Goal: Task Accomplishment & Management: Complete application form

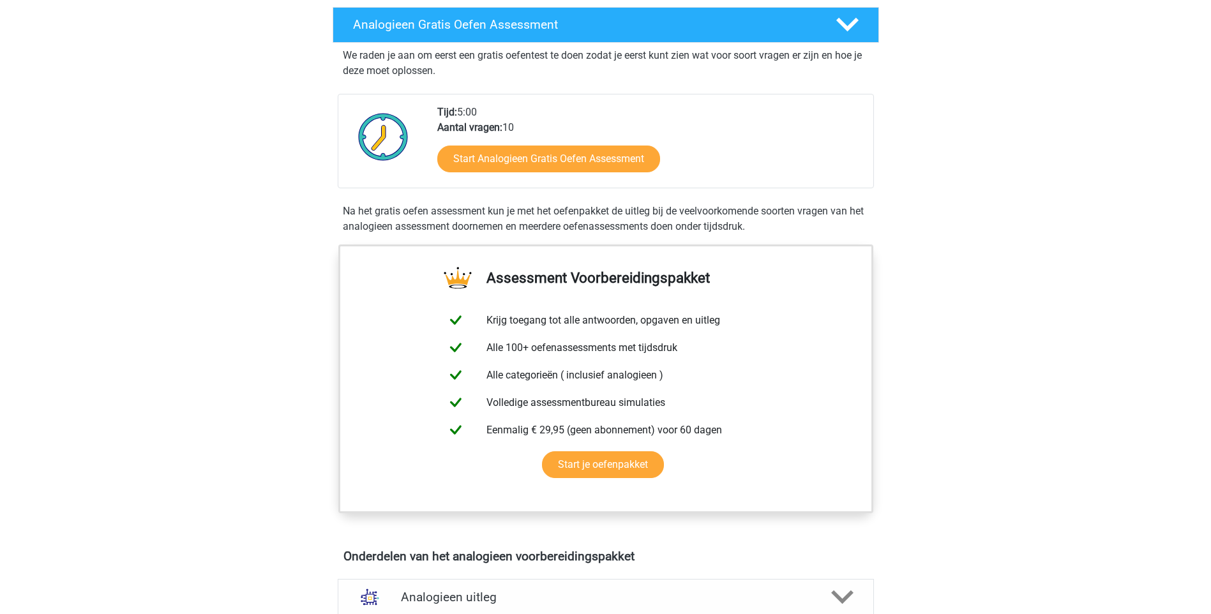
scroll to position [319, 0]
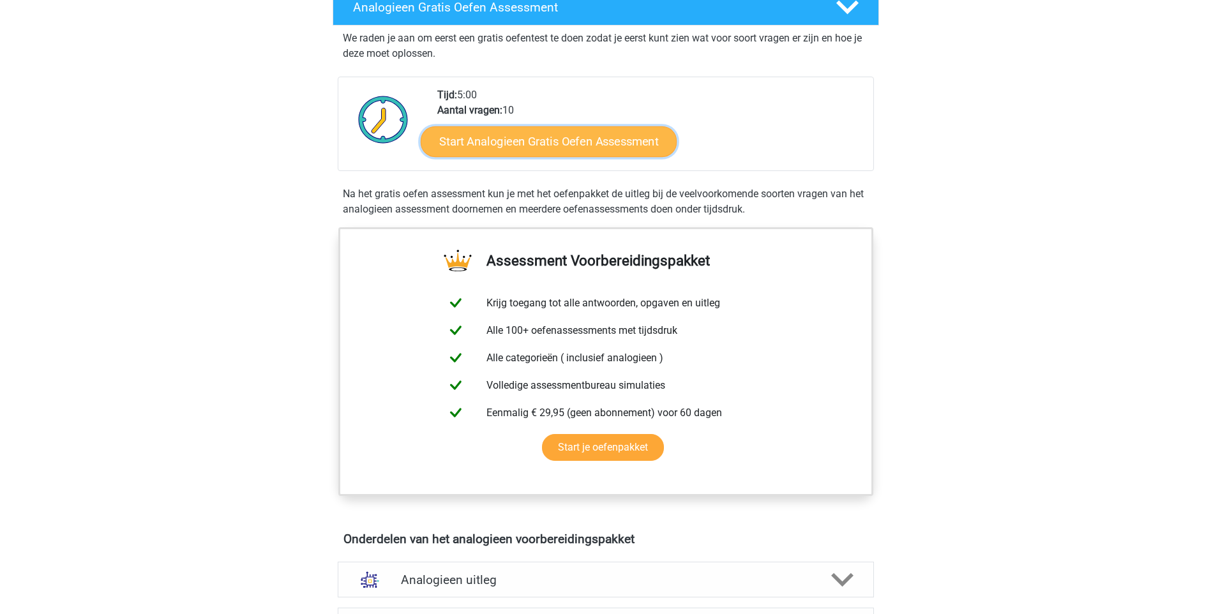
click at [559, 144] on link "Start Analogieen Gratis Oefen Assessment" at bounding box center [549, 141] width 256 height 31
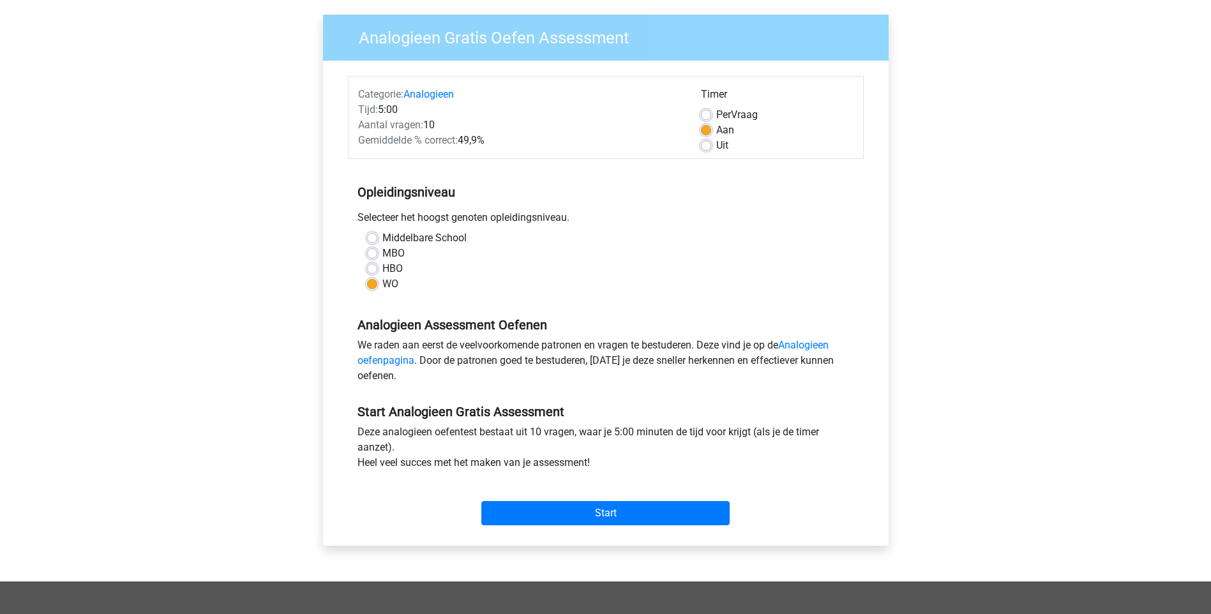
scroll to position [128, 0]
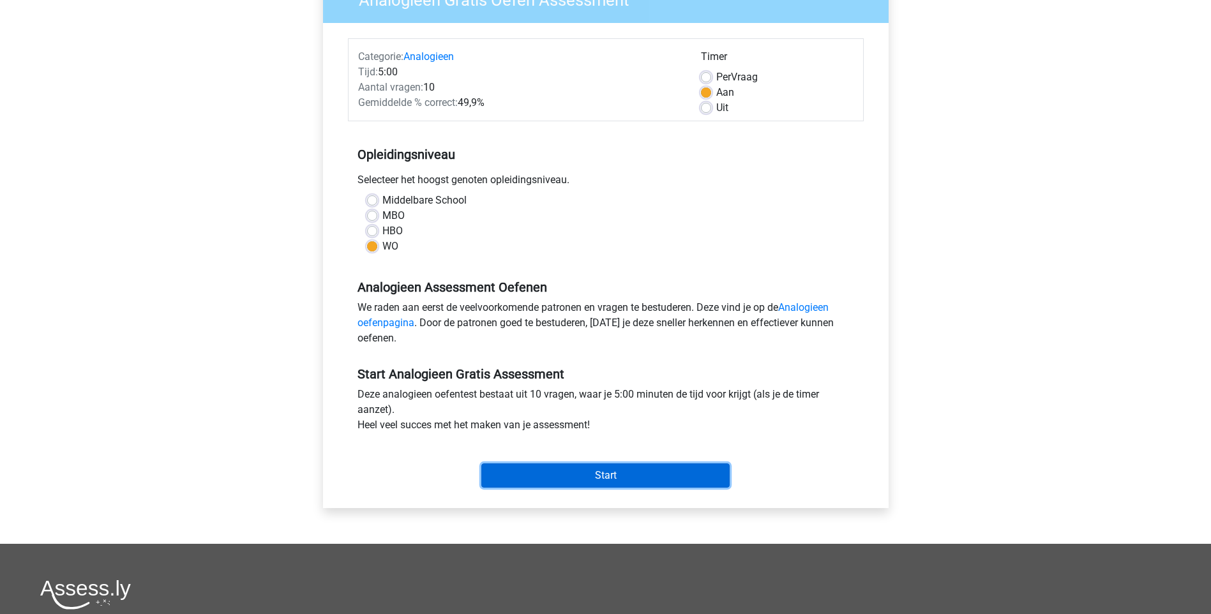
click at [618, 478] on input "Start" at bounding box center [605, 475] width 248 height 24
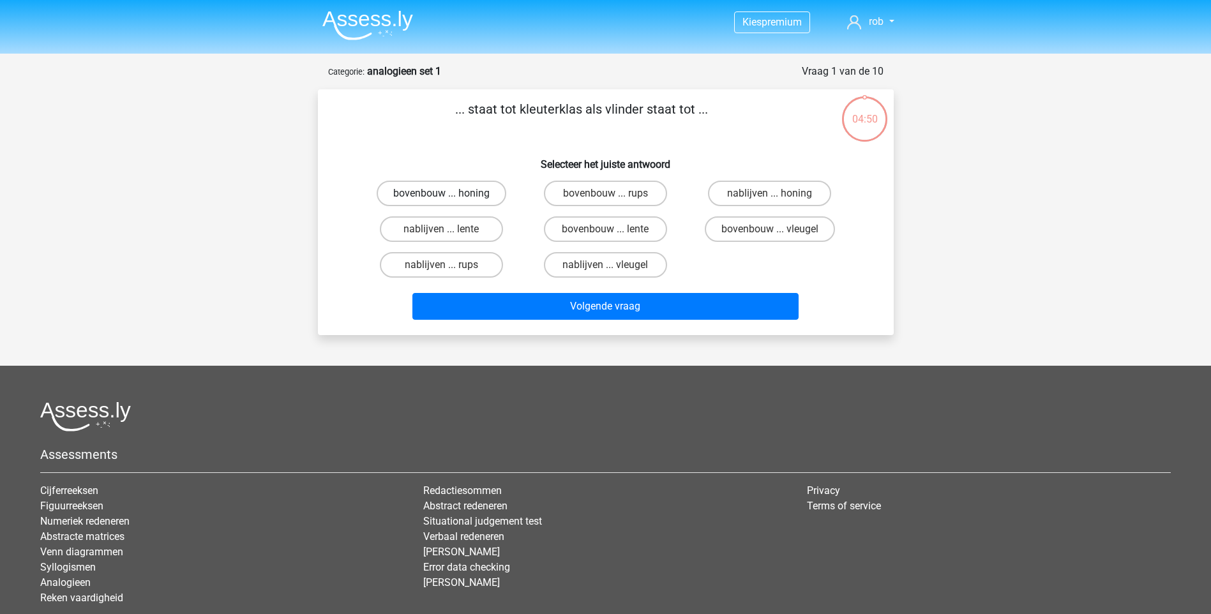
click at [459, 195] on label "bovenbouw ... honing" at bounding box center [442, 194] width 130 height 26
click at [449, 195] on input "bovenbouw ... honing" at bounding box center [445, 197] width 8 height 8
radio input "true"
click at [585, 197] on label "bovenbouw ... rups" at bounding box center [605, 194] width 123 height 26
click at [605, 197] on input "bovenbouw ... rups" at bounding box center [609, 197] width 8 height 8
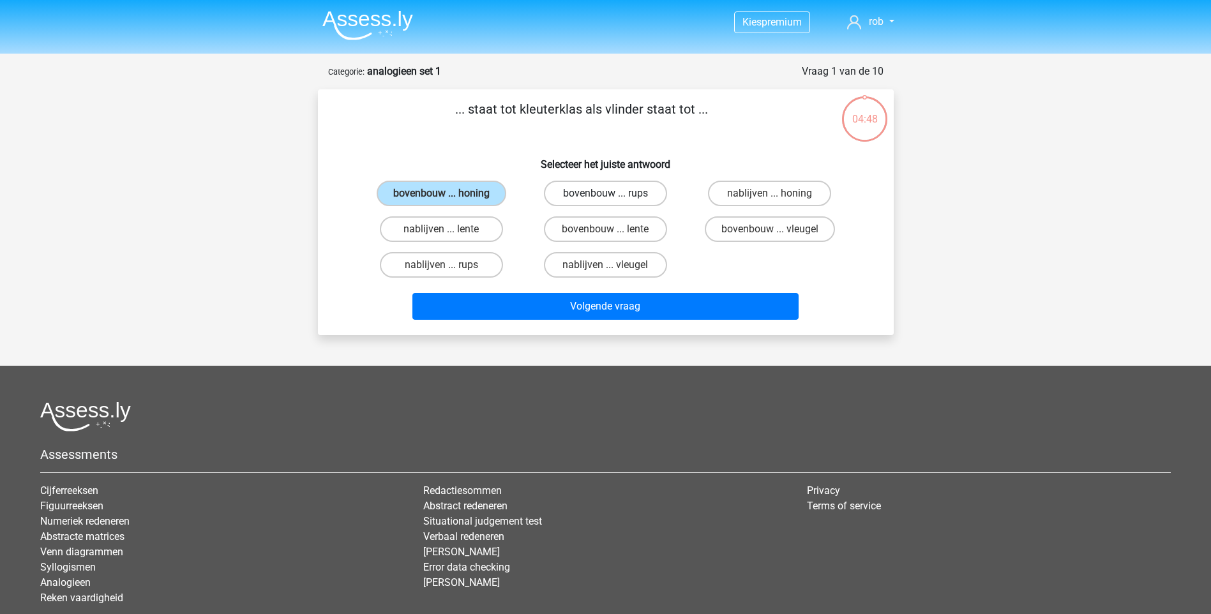
radio input "true"
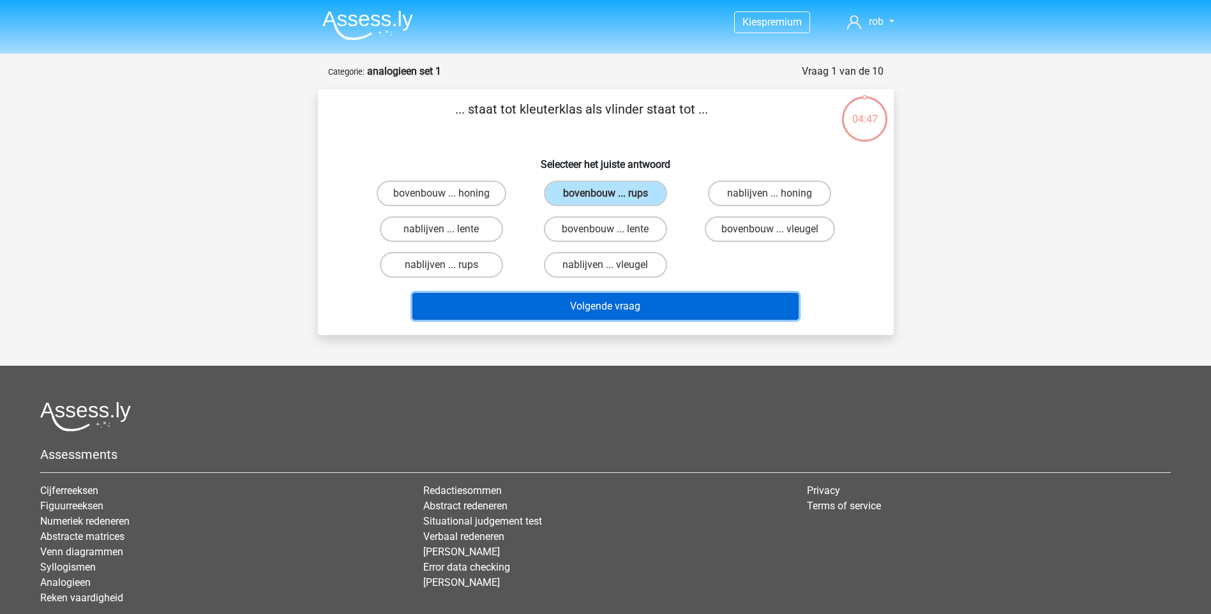
click at [631, 306] on button "Volgende vraag" at bounding box center [605, 306] width 386 height 27
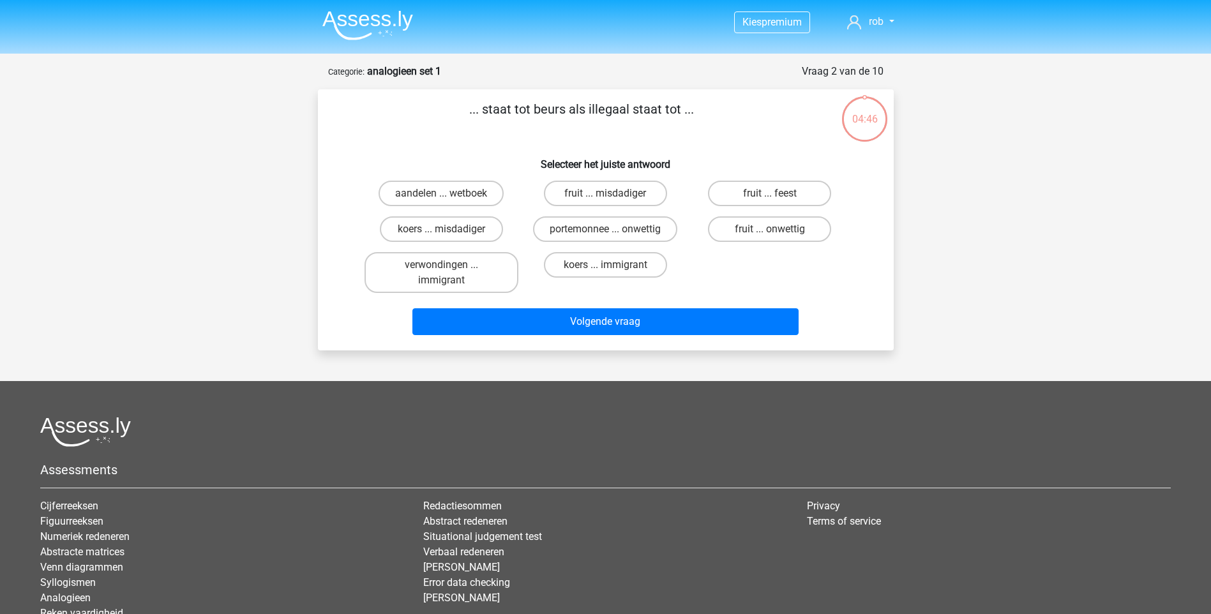
scroll to position [64, 0]
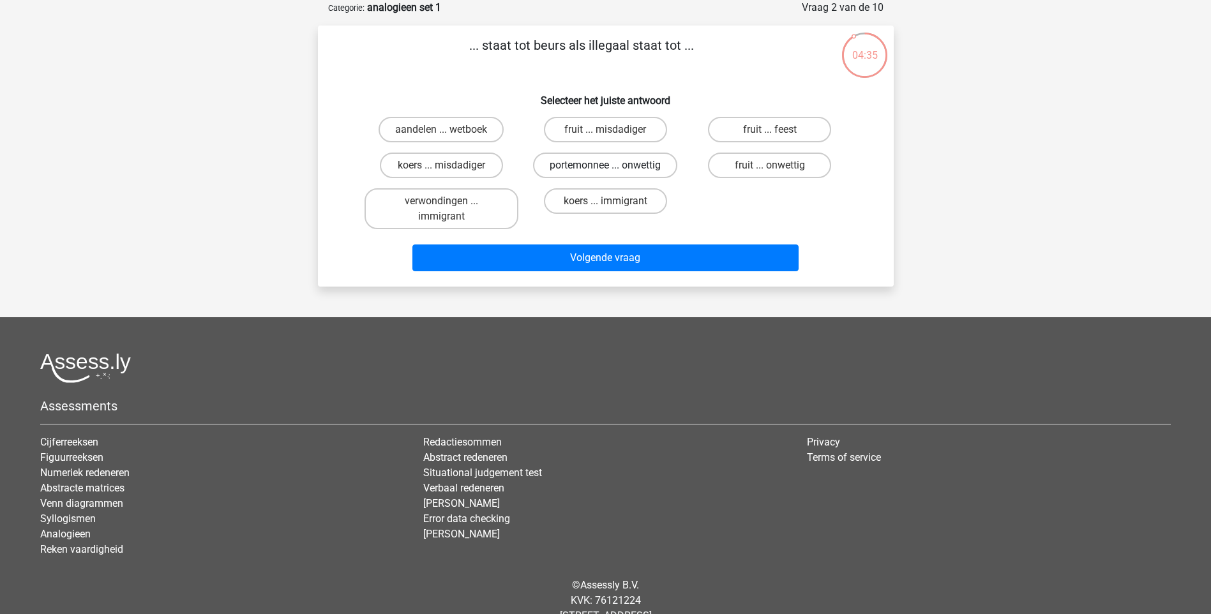
click at [576, 166] on label "portemonnee ... onwettig" at bounding box center [605, 166] width 144 height 26
click at [605, 166] on input "portemonnee ... onwettig" at bounding box center [609, 169] width 8 height 8
radio input "true"
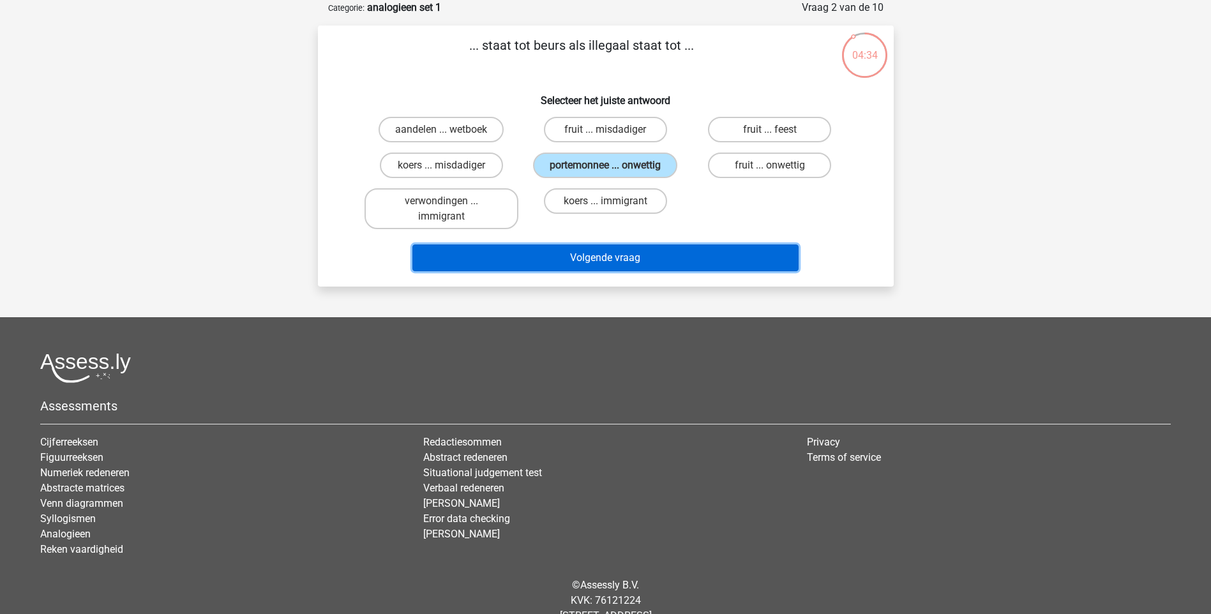
click at [616, 261] on button "Volgende vraag" at bounding box center [605, 257] width 386 height 27
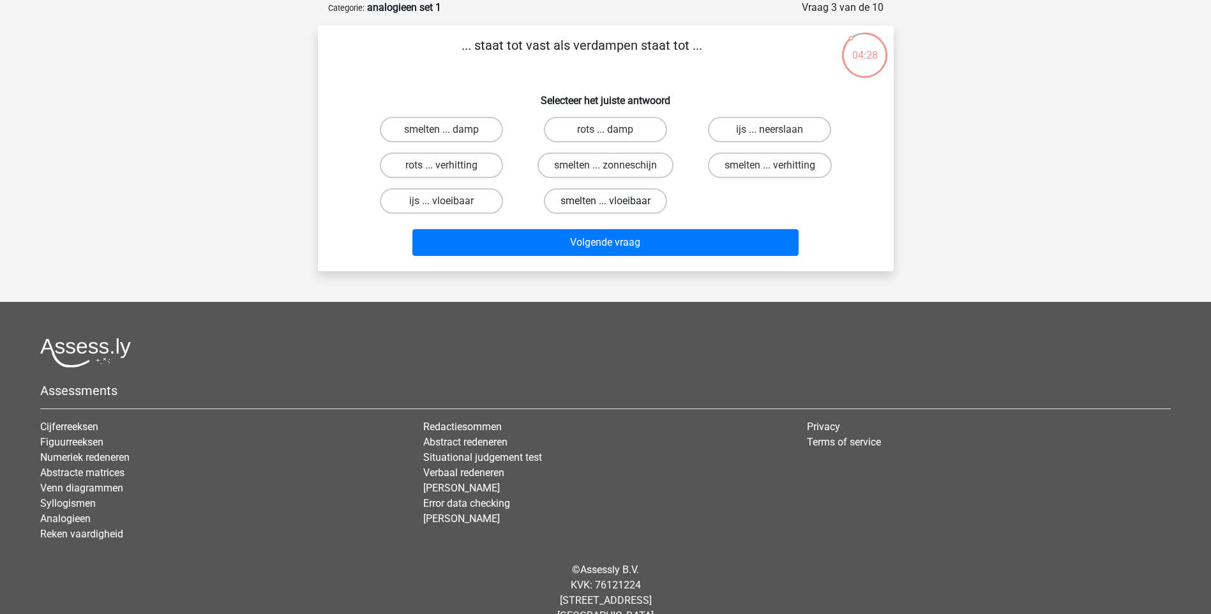
click at [596, 200] on label "smelten ... vloeibaar" at bounding box center [605, 201] width 123 height 26
click at [605, 201] on input "smelten ... vloeibaar" at bounding box center [609, 205] width 8 height 8
radio input "true"
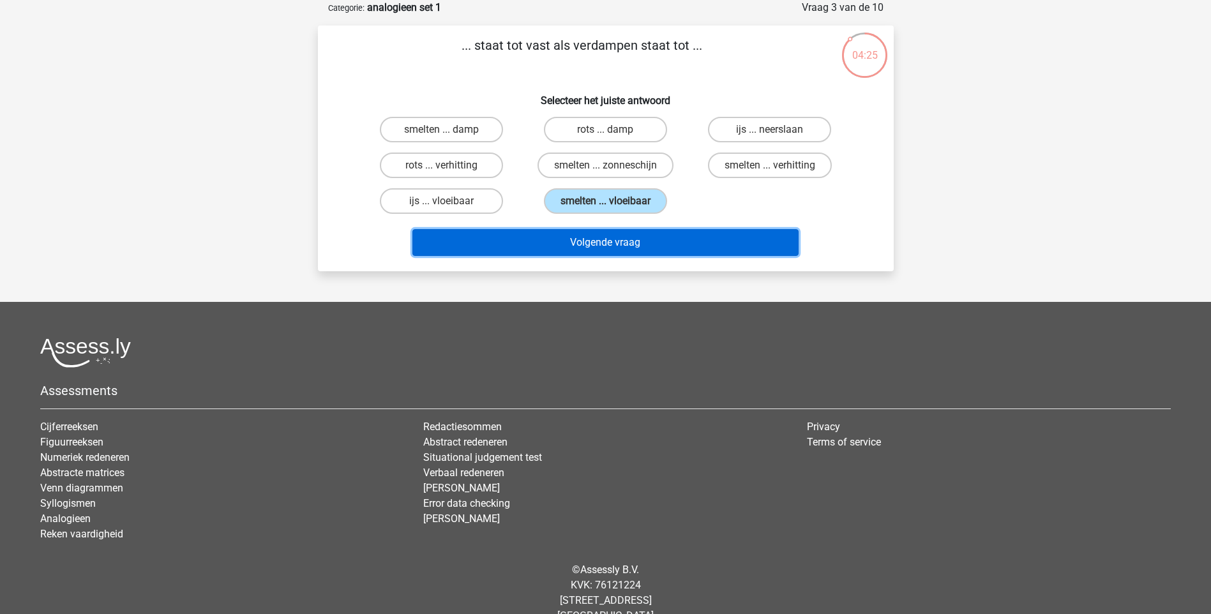
click at [620, 246] on button "Volgende vraag" at bounding box center [605, 242] width 386 height 27
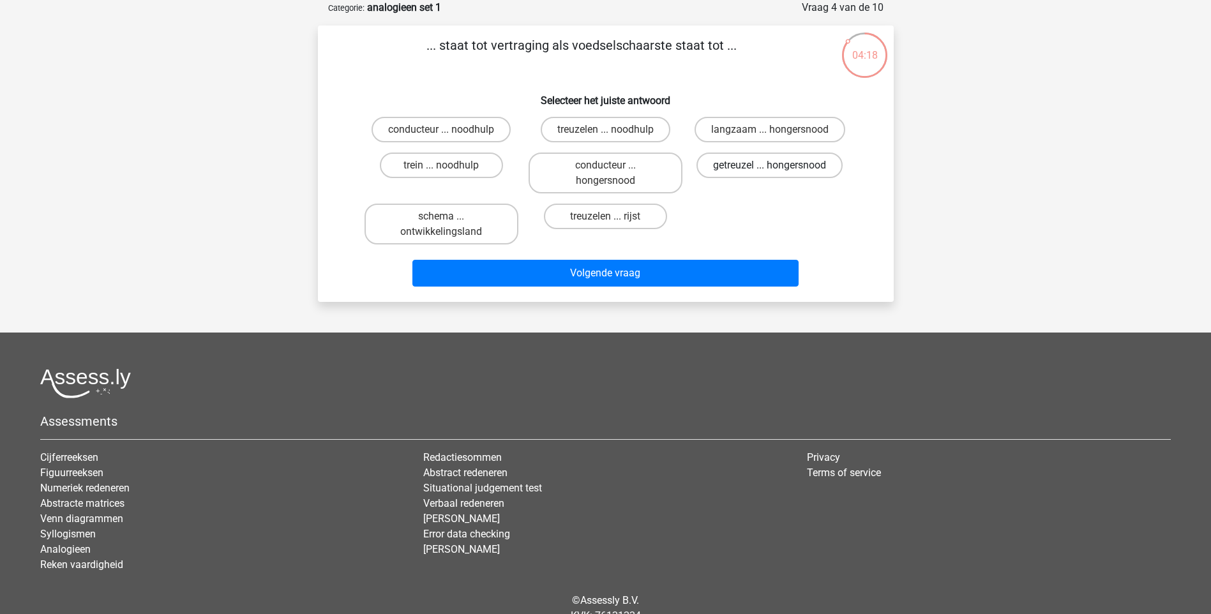
click at [747, 168] on label "getreuzel ... hongersnood" at bounding box center [769, 166] width 146 height 26
click at [770, 168] on input "getreuzel ... hongersnood" at bounding box center [774, 169] width 8 height 8
radio input "true"
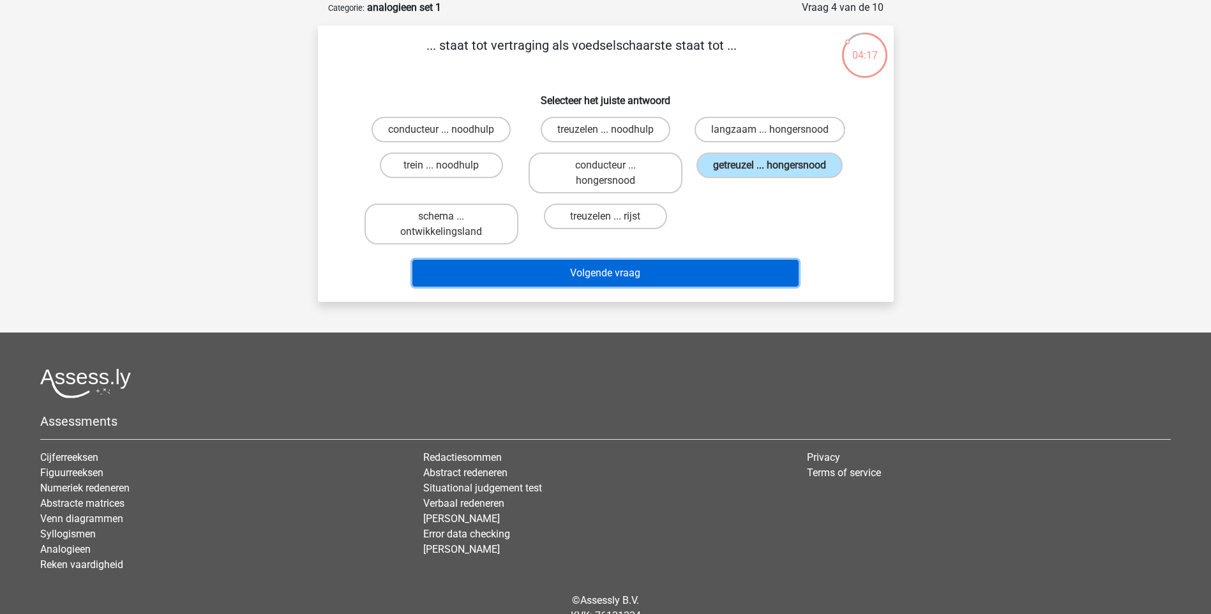
click at [655, 275] on button "Volgende vraag" at bounding box center [605, 273] width 386 height 27
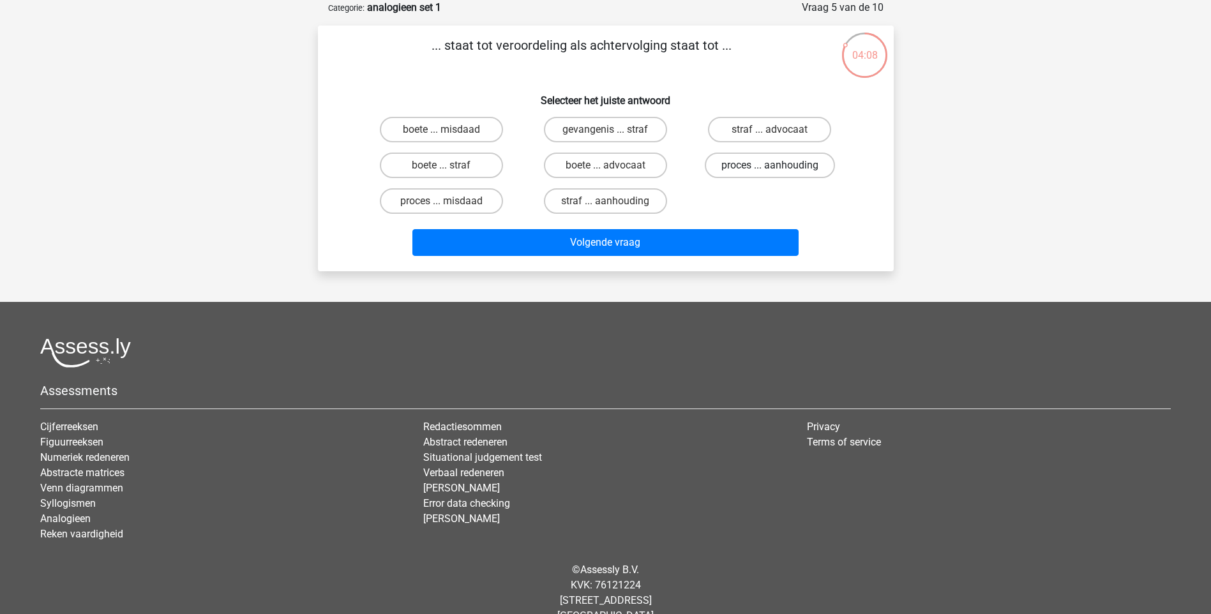
click at [782, 166] on label "proces ... aanhouding" at bounding box center [770, 166] width 130 height 26
click at [778, 166] on input "proces ... aanhouding" at bounding box center [774, 169] width 8 height 8
radio input "true"
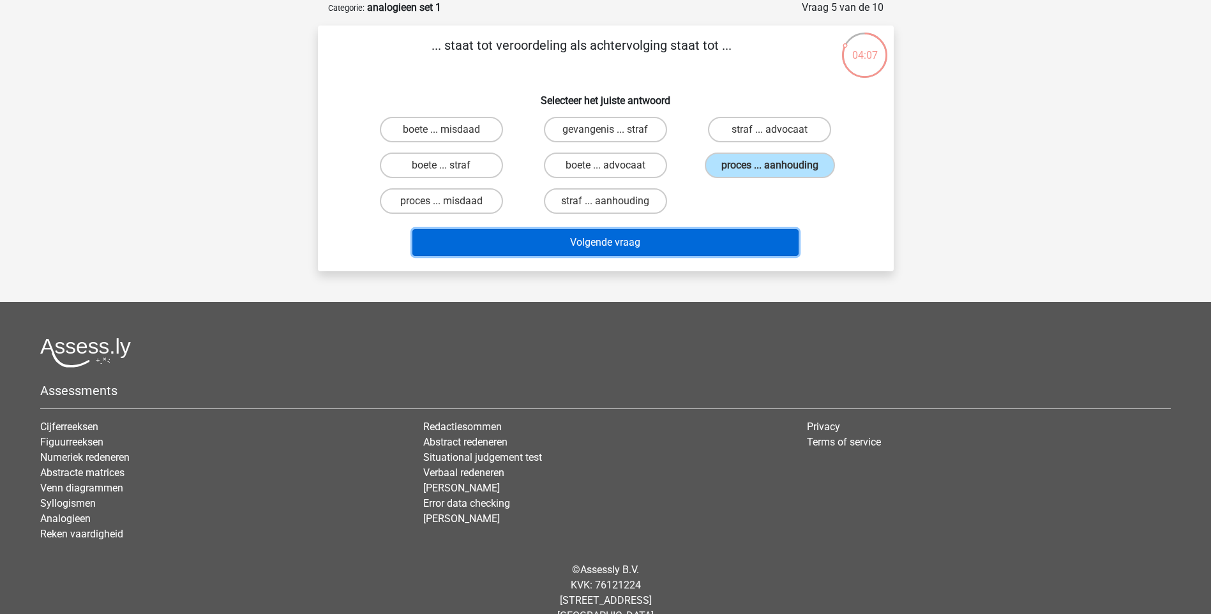
click at [701, 239] on button "Volgende vraag" at bounding box center [605, 242] width 386 height 27
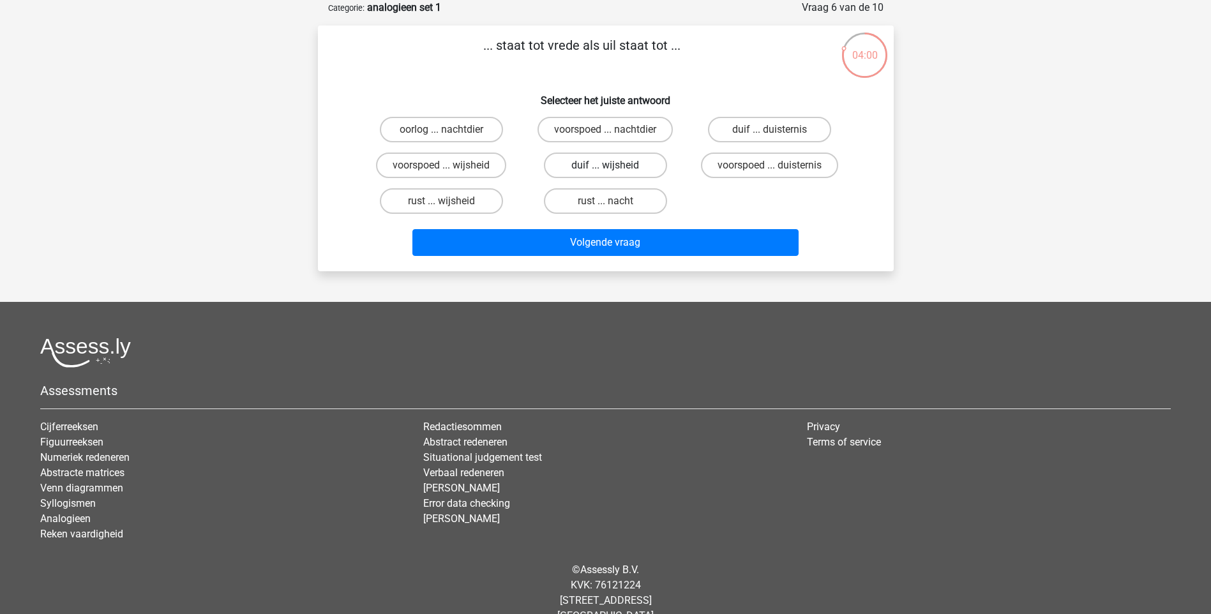
click at [626, 165] on label "duif ... wijsheid" at bounding box center [605, 166] width 123 height 26
click at [613, 165] on input "duif ... wijsheid" at bounding box center [609, 169] width 8 height 8
radio input "true"
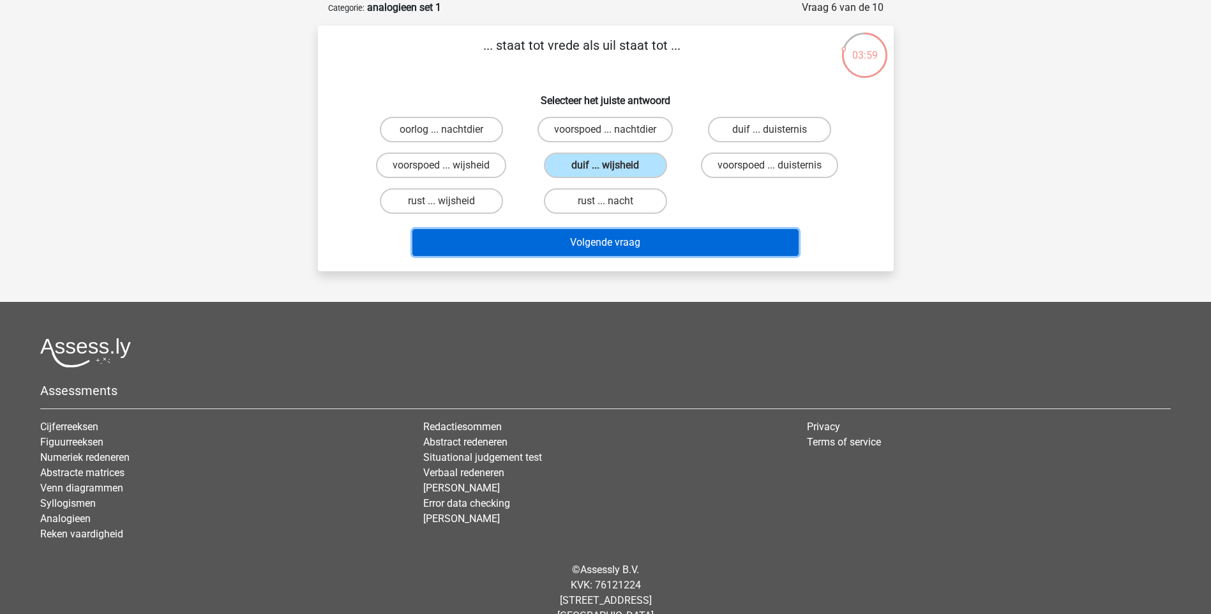
click at [620, 248] on button "Volgende vraag" at bounding box center [605, 242] width 386 height 27
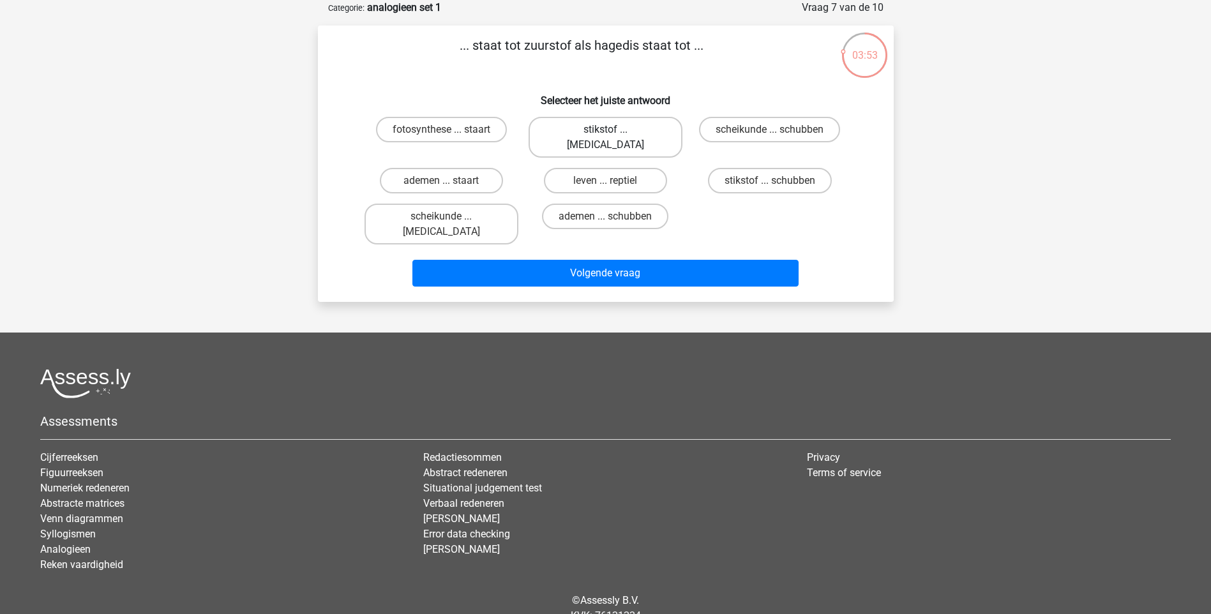
click at [583, 124] on label "stikstof ... krokodil" at bounding box center [605, 137] width 154 height 41
click at [605, 130] on input "stikstof ... krokodil" at bounding box center [609, 134] width 8 height 8
radio input "true"
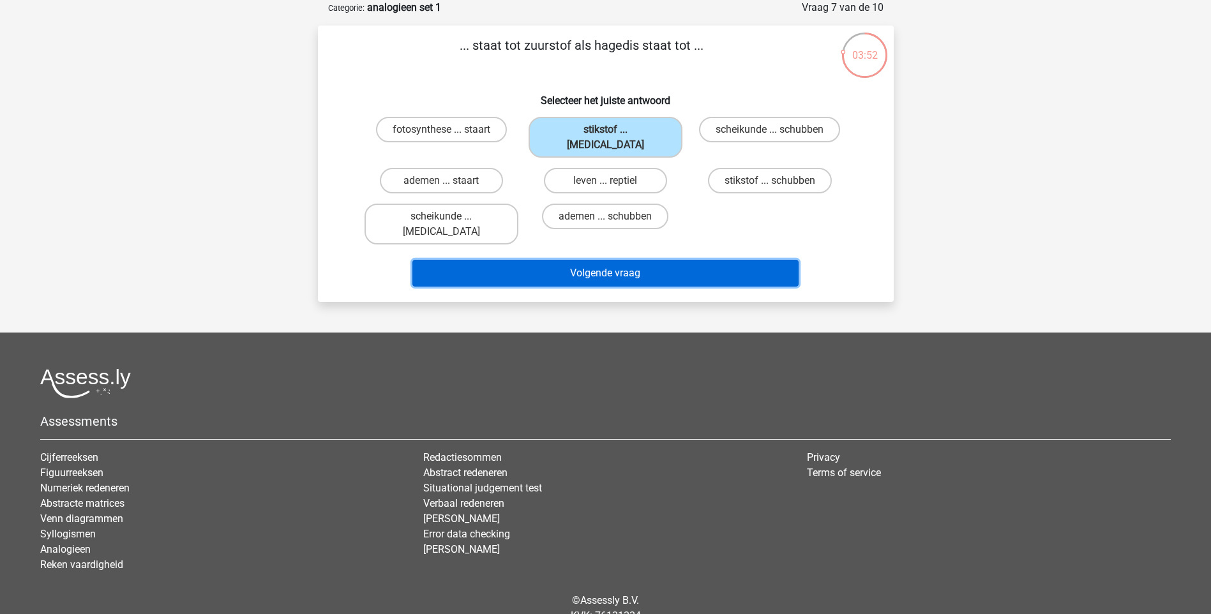
click at [601, 260] on button "Volgende vraag" at bounding box center [605, 273] width 386 height 27
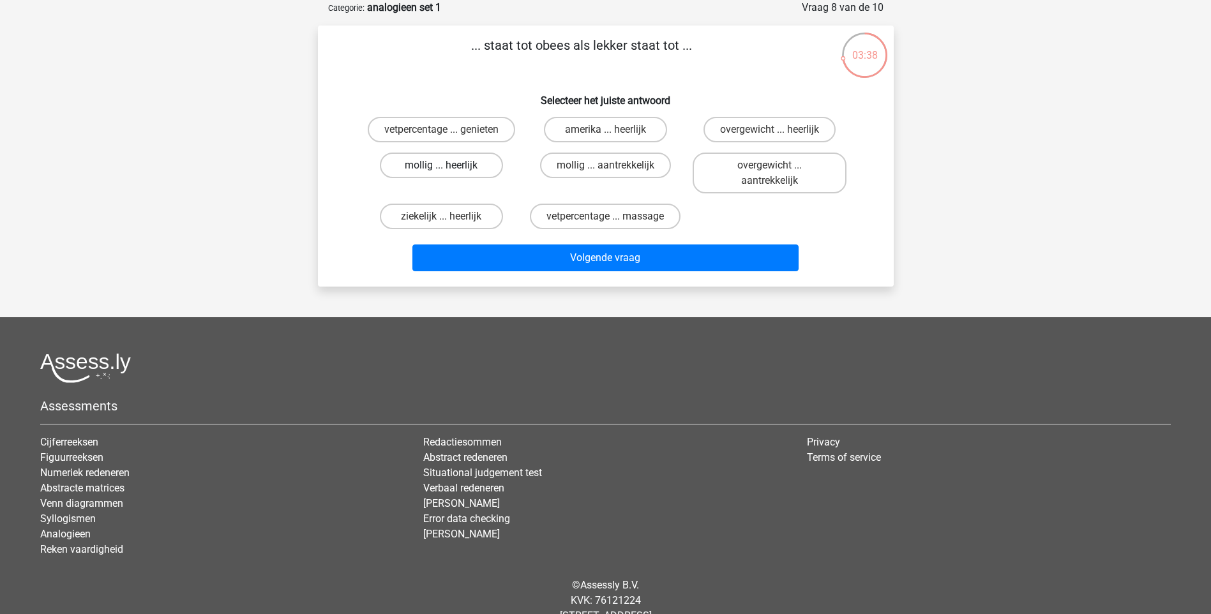
click at [459, 169] on label "mollig ... heerlijk" at bounding box center [441, 166] width 123 height 26
click at [449, 169] on input "mollig ... heerlijk" at bounding box center [445, 169] width 8 height 8
radio input "true"
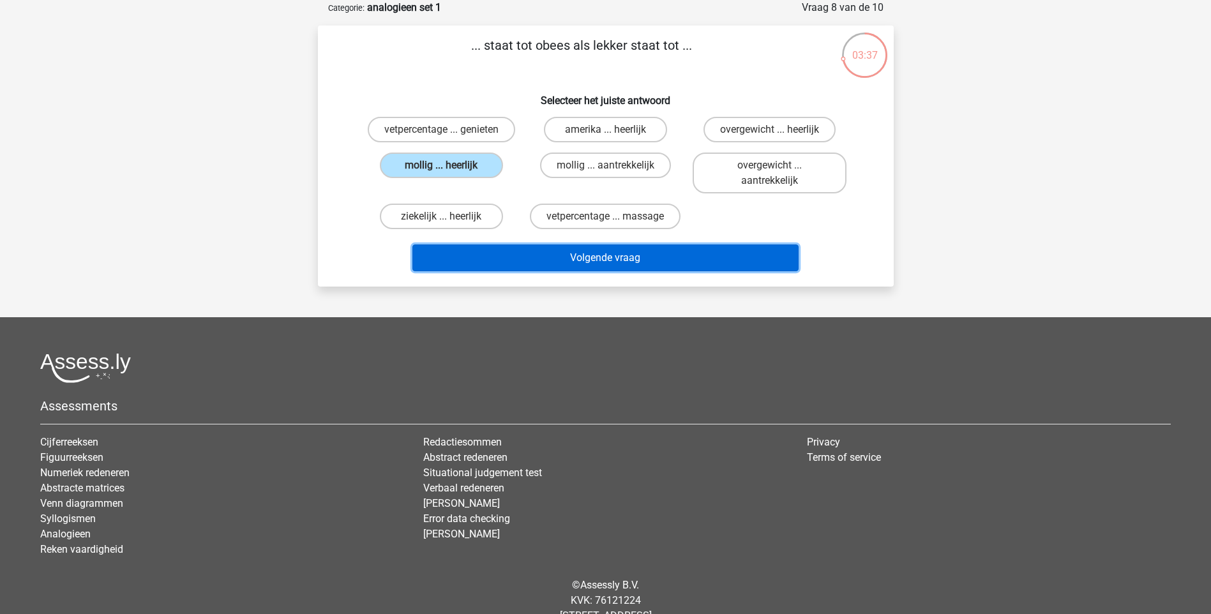
click at [561, 259] on button "Volgende vraag" at bounding box center [605, 257] width 386 height 27
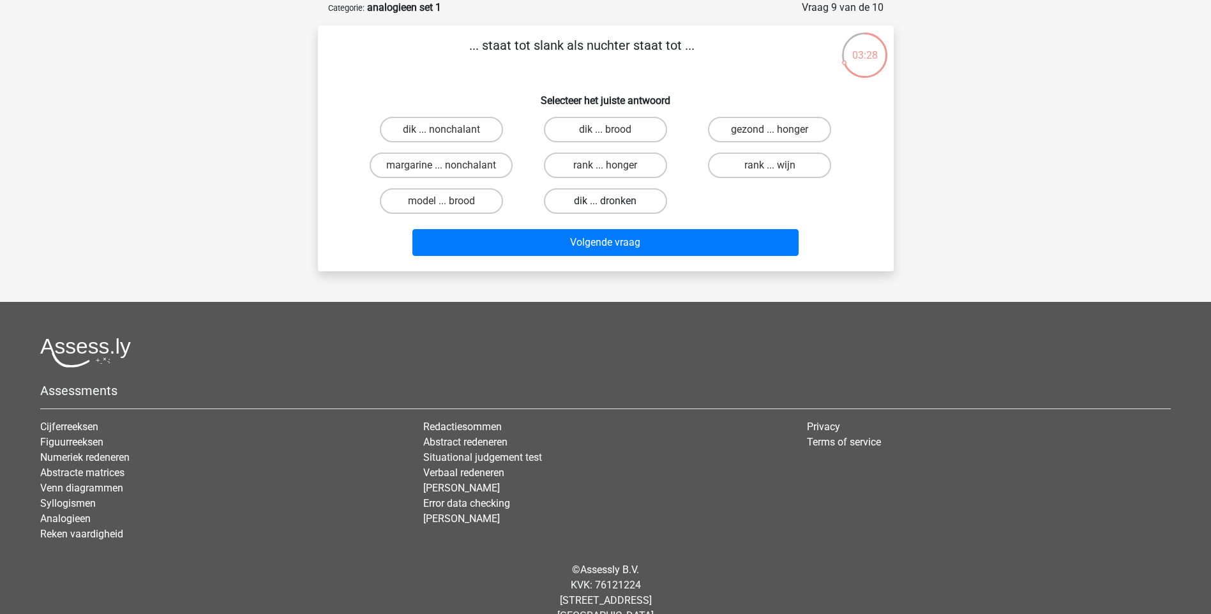
click at [593, 201] on label "dik ... dronken" at bounding box center [605, 201] width 123 height 26
click at [605, 201] on input "dik ... dronken" at bounding box center [609, 205] width 8 height 8
radio input "true"
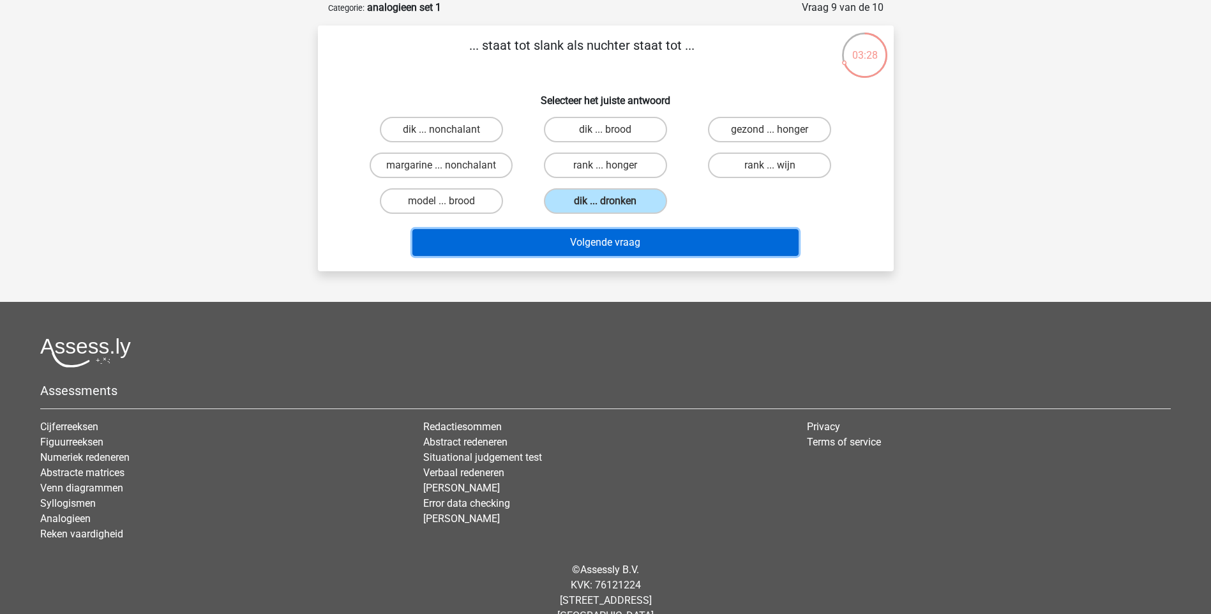
click at [593, 241] on button "Volgende vraag" at bounding box center [605, 242] width 386 height 27
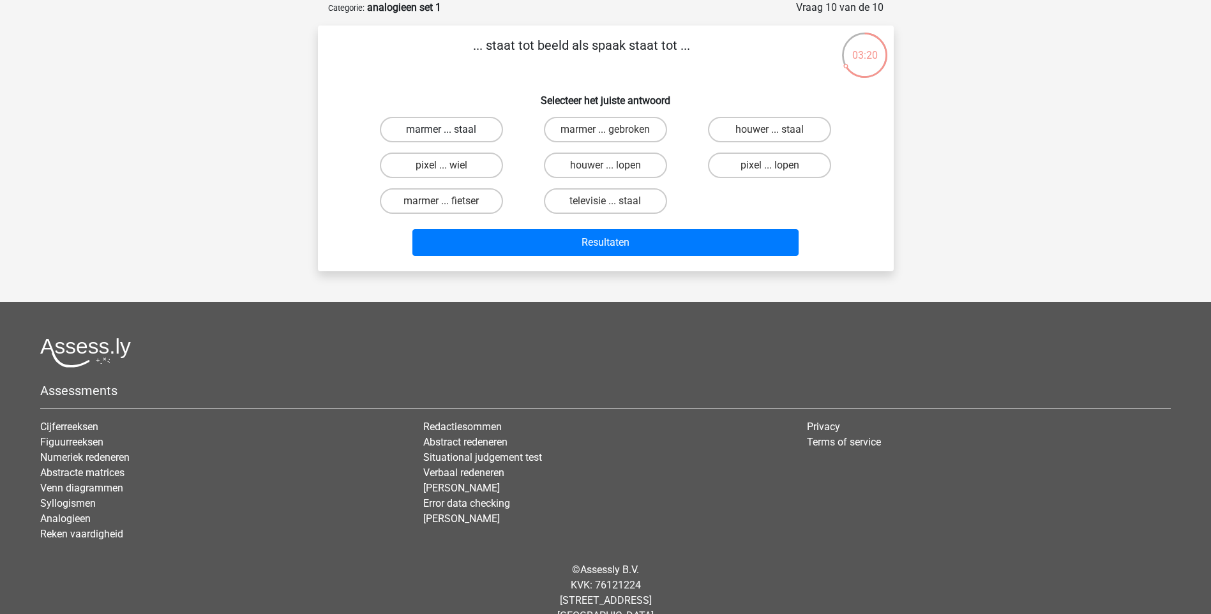
click at [434, 126] on label "marmer ... staal" at bounding box center [441, 130] width 123 height 26
click at [441, 130] on input "marmer ... staal" at bounding box center [445, 134] width 8 height 8
radio input "true"
click at [434, 126] on label "marmer ... staal" at bounding box center [441, 130] width 123 height 26
click at [441, 130] on input "marmer ... staal" at bounding box center [445, 134] width 8 height 8
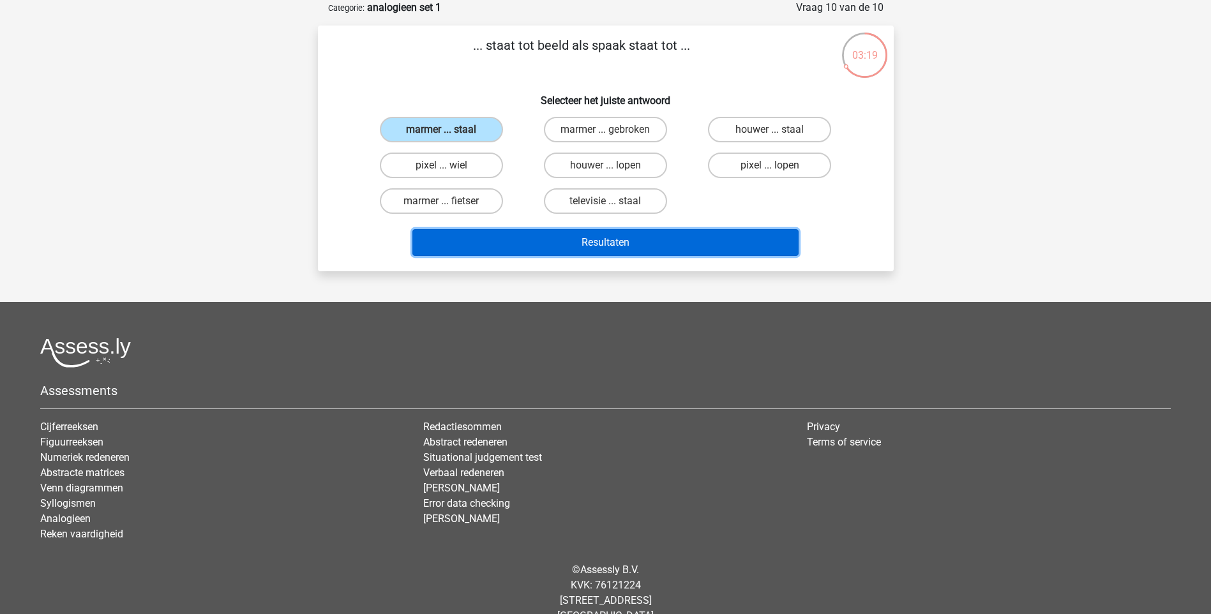
click at [555, 242] on button "Resultaten" at bounding box center [605, 242] width 386 height 27
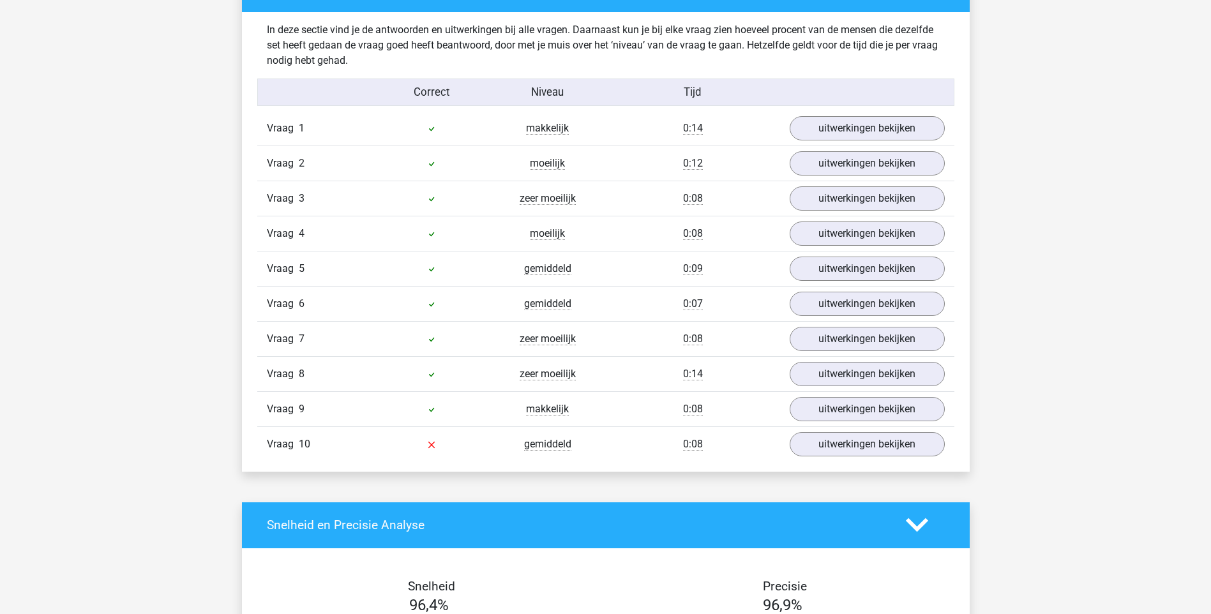
scroll to position [1021, 0]
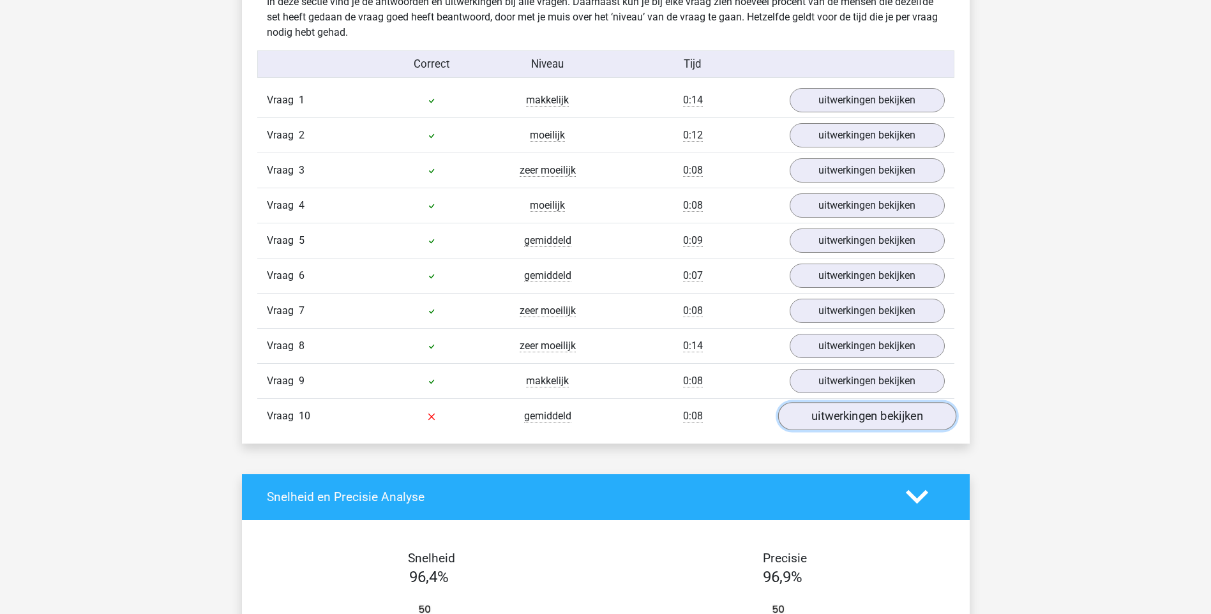
click at [827, 419] on link "uitwerkingen bekijken" at bounding box center [866, 416] width 178 height 28
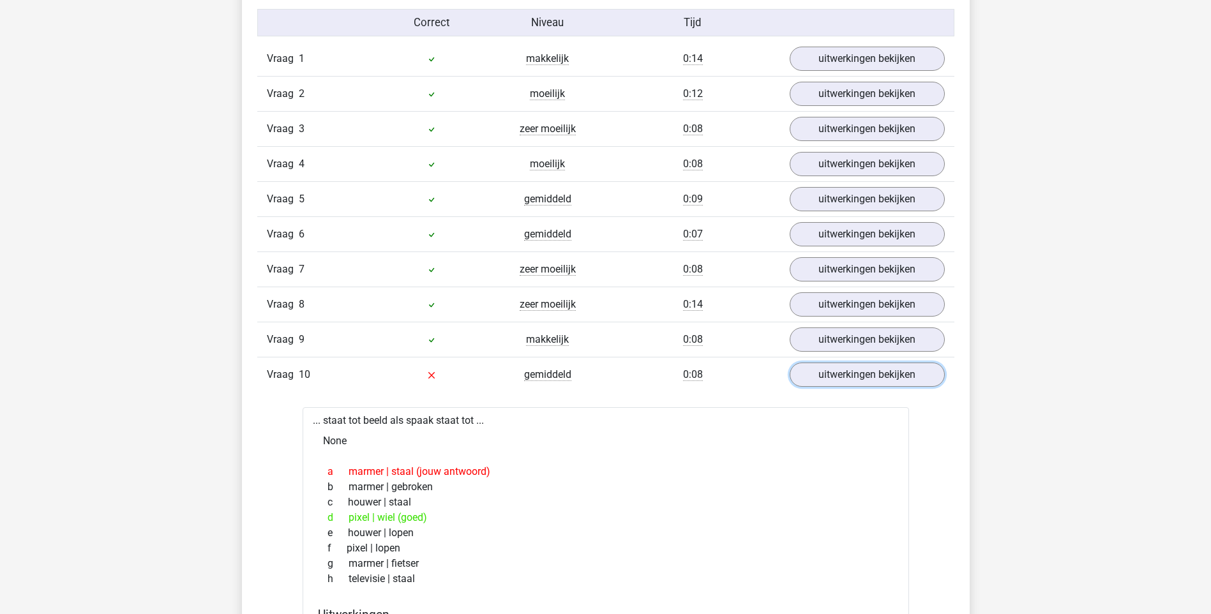
scroll to position [1085, 0]
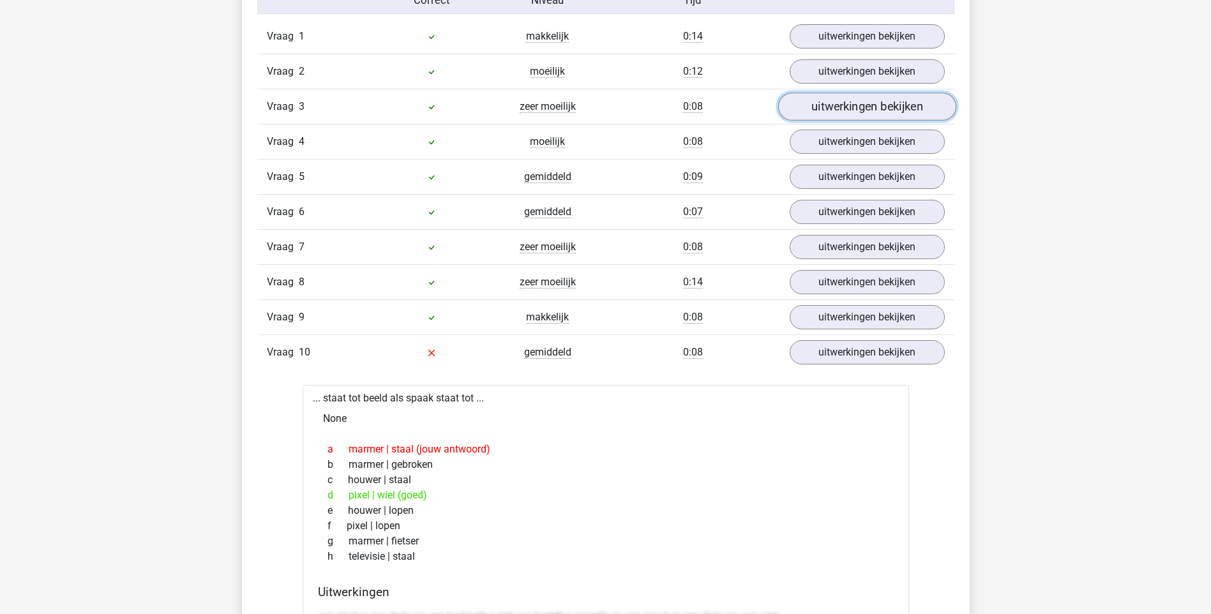
click at [886, 109] on link "uitwerkingen bekijken" at bounding box center [866, 107] width 178 height 28
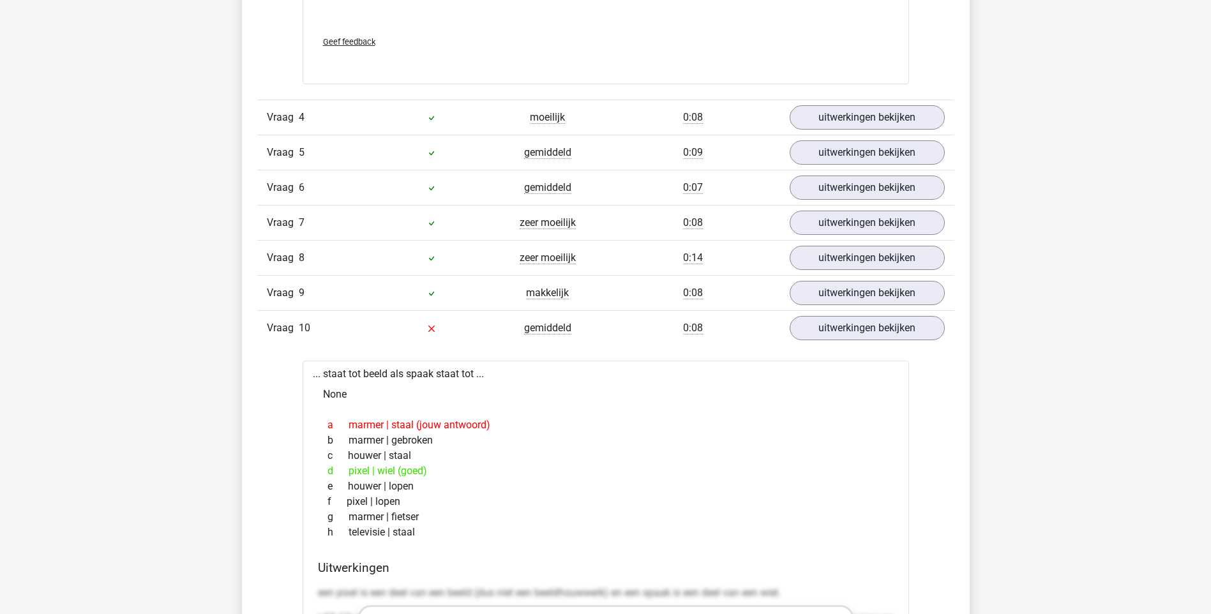
scroll to position [1787, 0]
click at [815, 221] on link "uitwerkingen bekijken" at bounding box center [866, 221] width 178 height 28
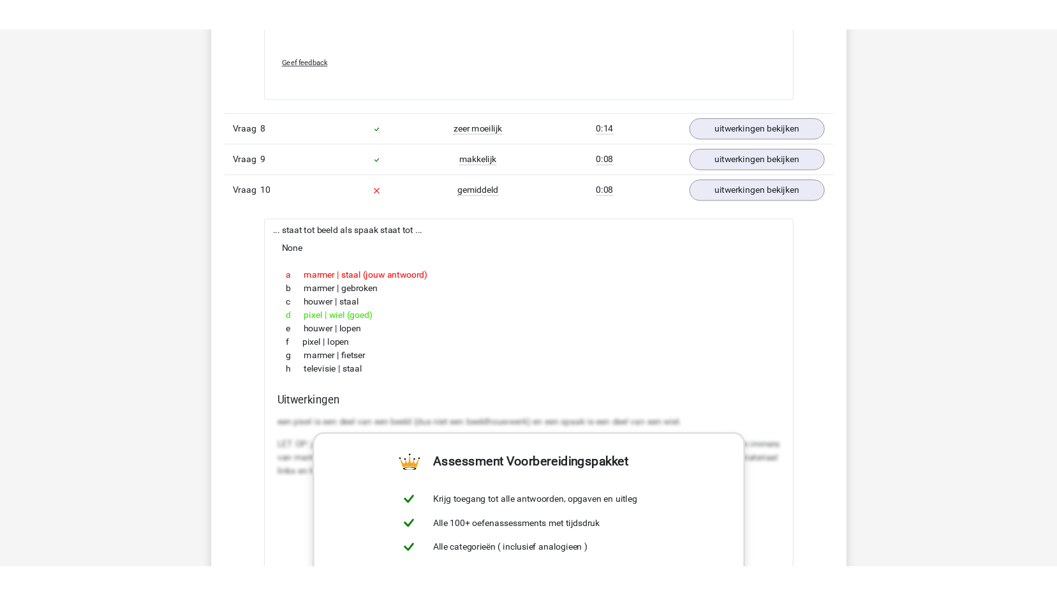
scroll to position [2616, 0]
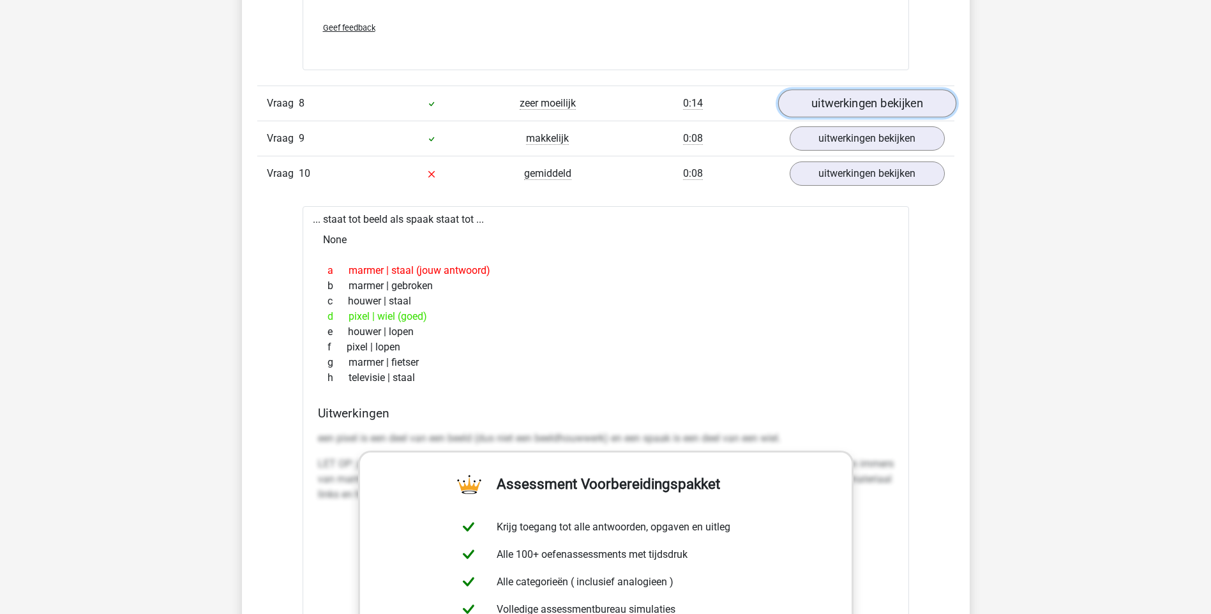
click at [835, 107] on link "uitwerkingen bekijken" at bounding box center [866, 103] width 178 height 28
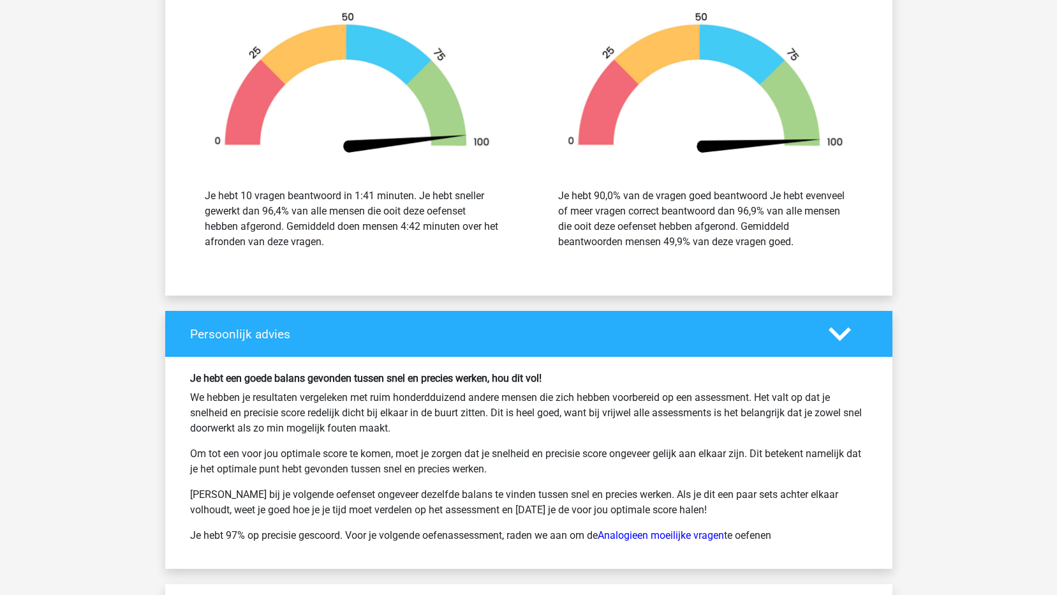
scroll to position [4078, 0]
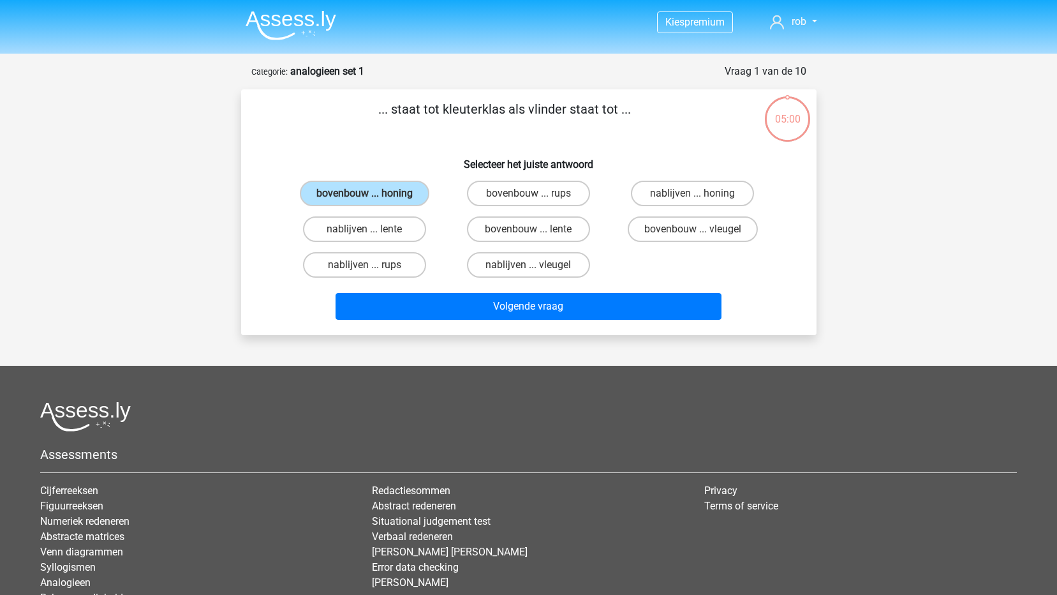
scroll to position [64, 0]
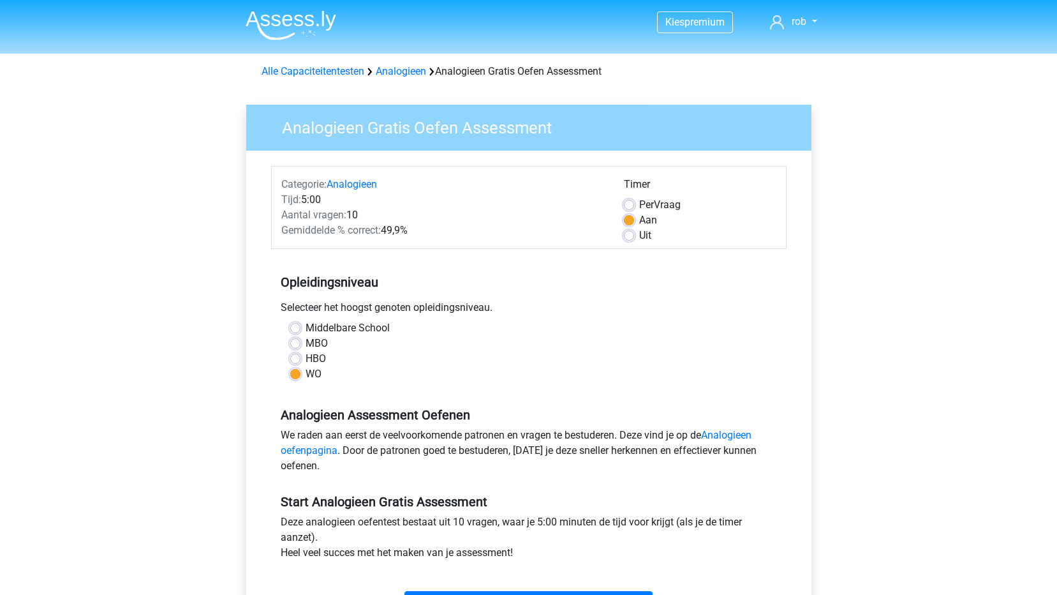
scroll to position [128, 0]
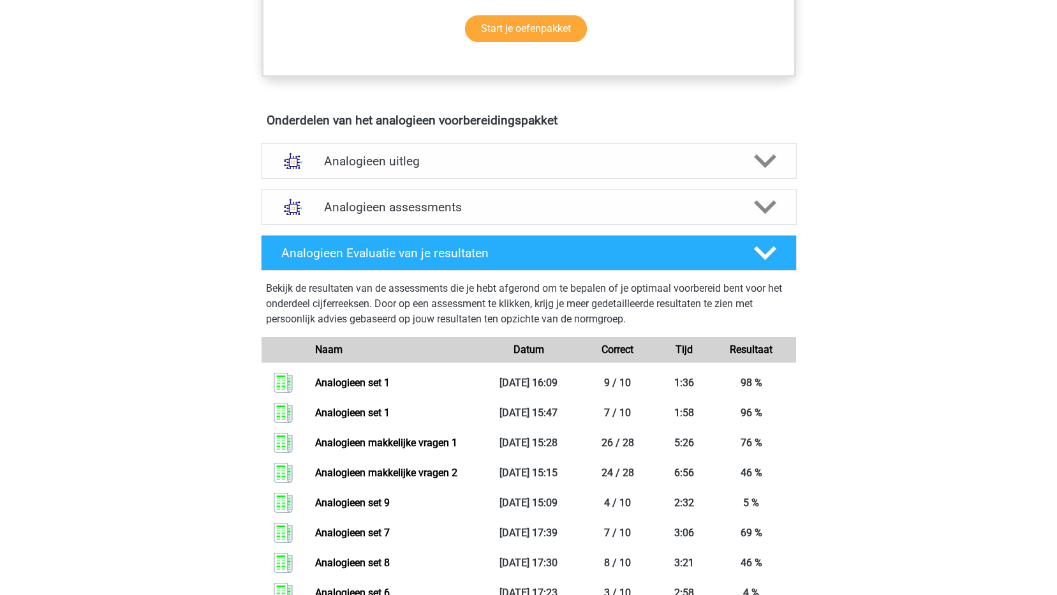
scroll to position [638, 0]
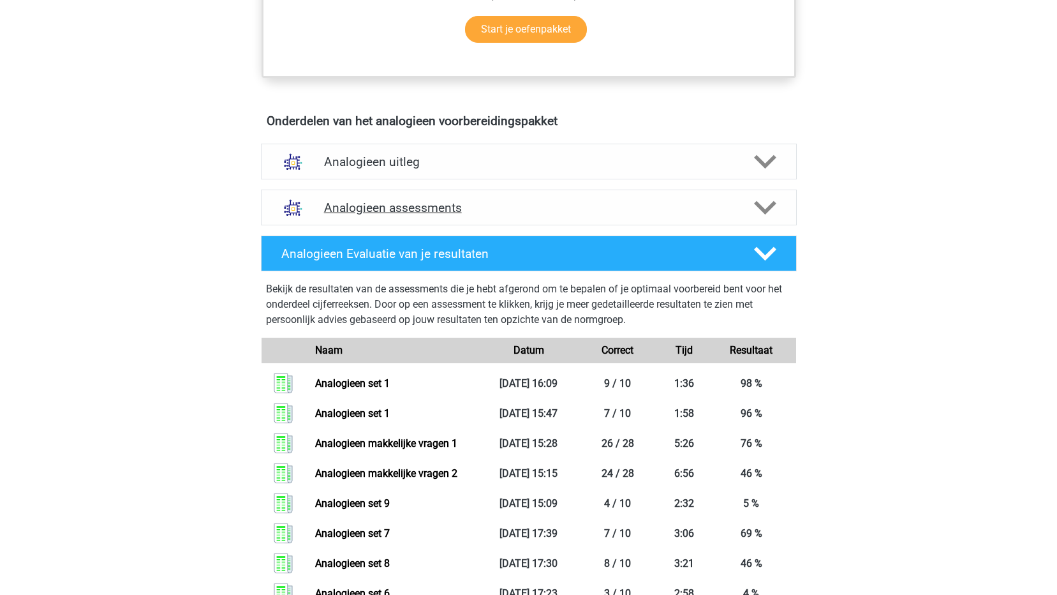
click at [431, 203] on h4 "Analogieen assessments" at bounding box center [529, 207] width 410 height 15
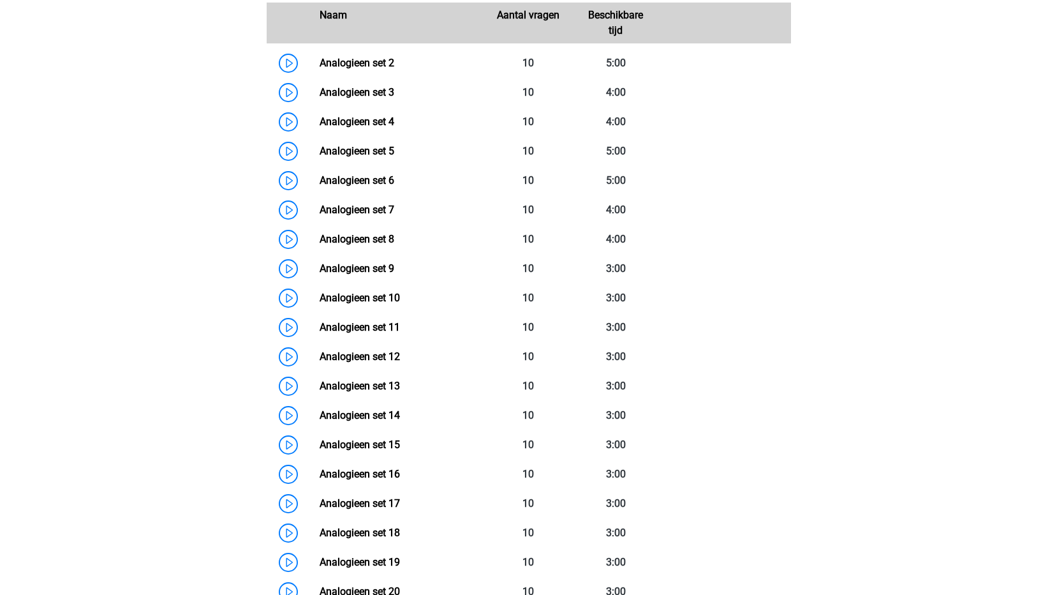
scroll to position [893, 0]
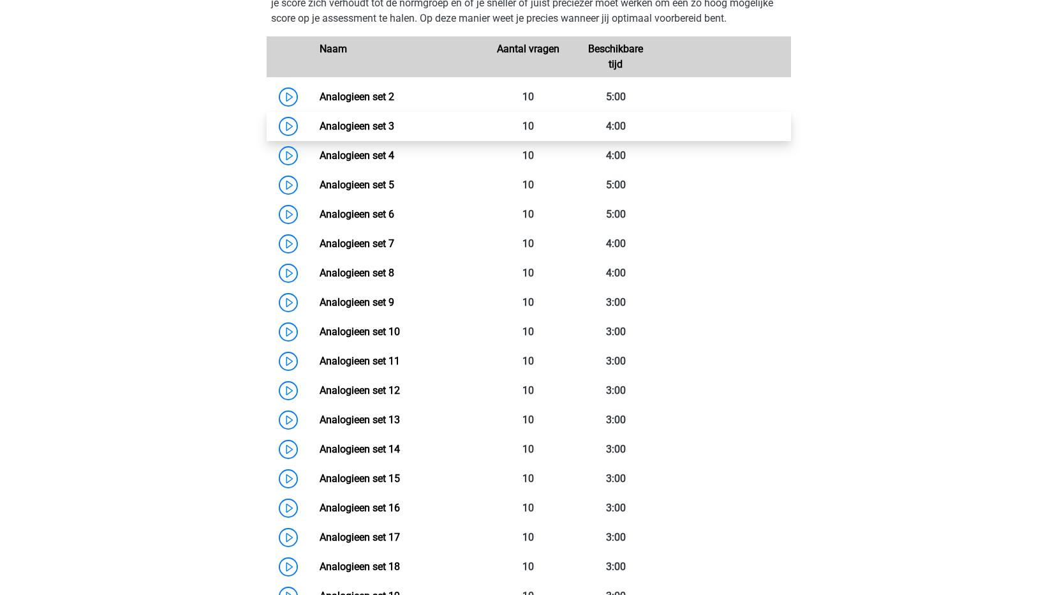
click at [359, 121] on link "Analogieen set 3" at bounding box center [357, 126] width 75 height 12
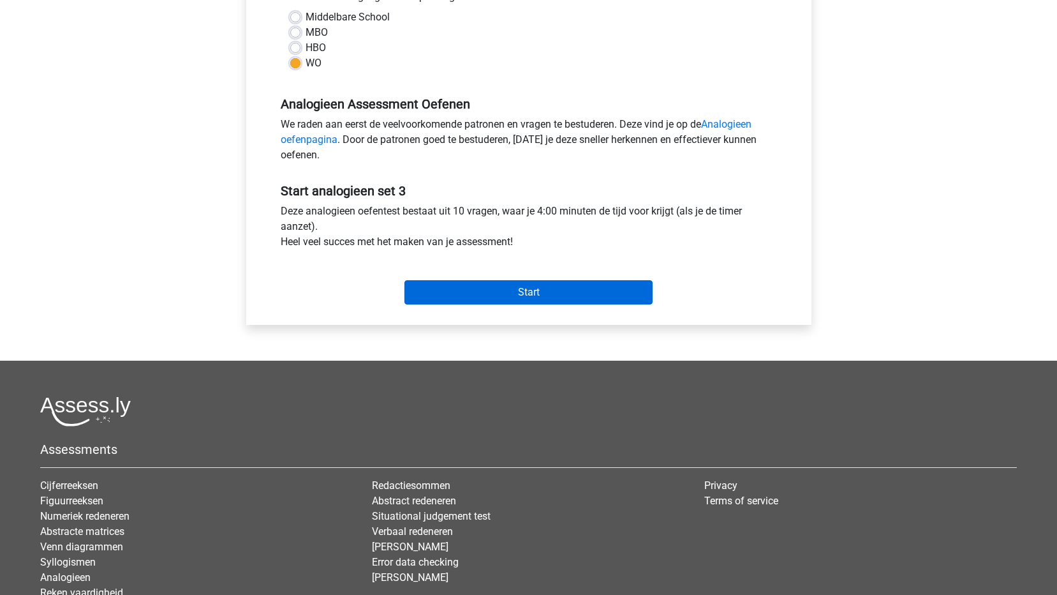
scroll to position [319, 0]
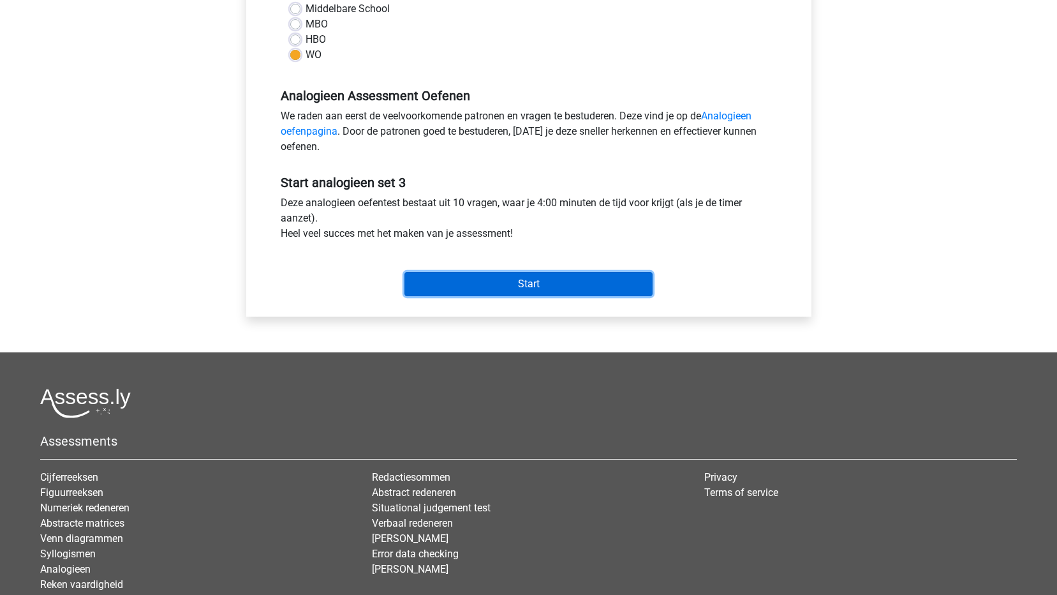
click at [541, 280] on input "Start" at bounding box center [529, 284] width 248 height 24
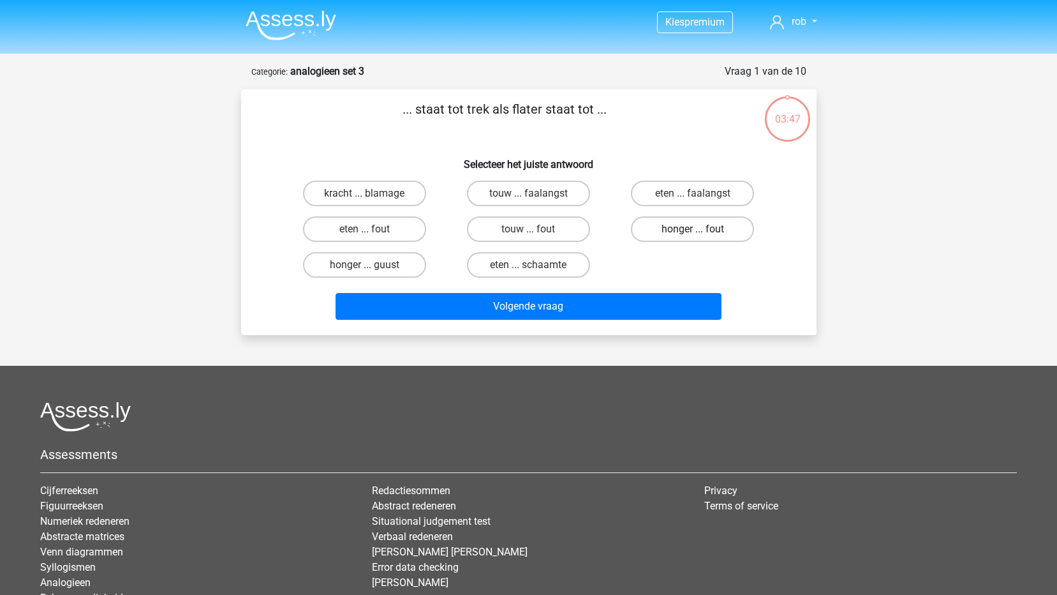
drag, startPoint x: 664, startPoint y: 227, endPoint x: 658, endPoint y: 235, distance: 10.1
click at [664, 227] on label "honger ... fout" at bounding box center [692, 229] width 123 height 26
click at [693, 229] on input "honger ... fout" at bounding box center [697, 233] width 8 height 8
radio input "true"
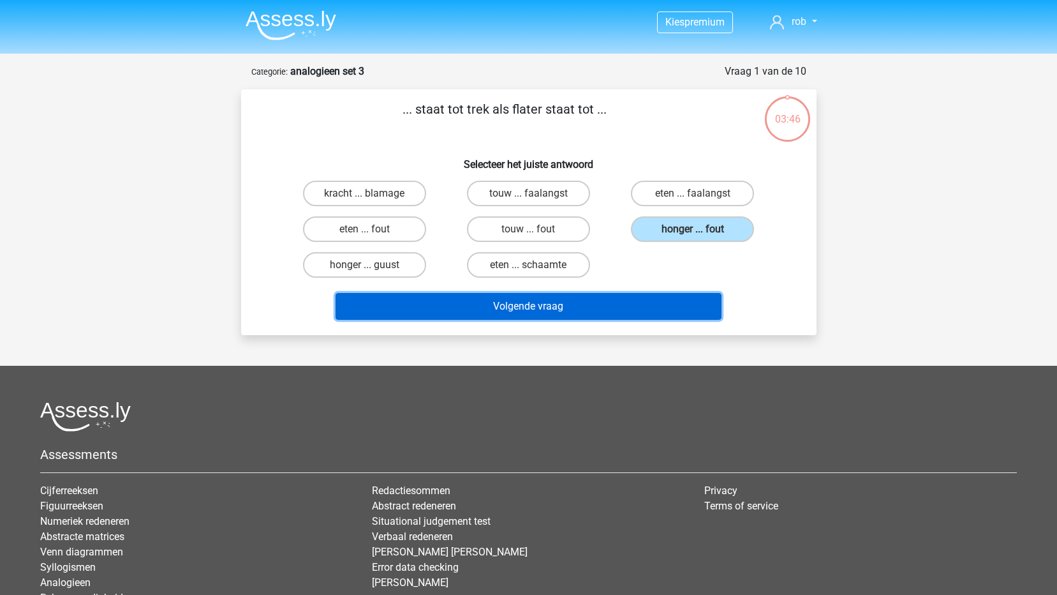
click at [573, 306] on button "Volgende vraag" at bounding box center [529, 306] width 386 height 27
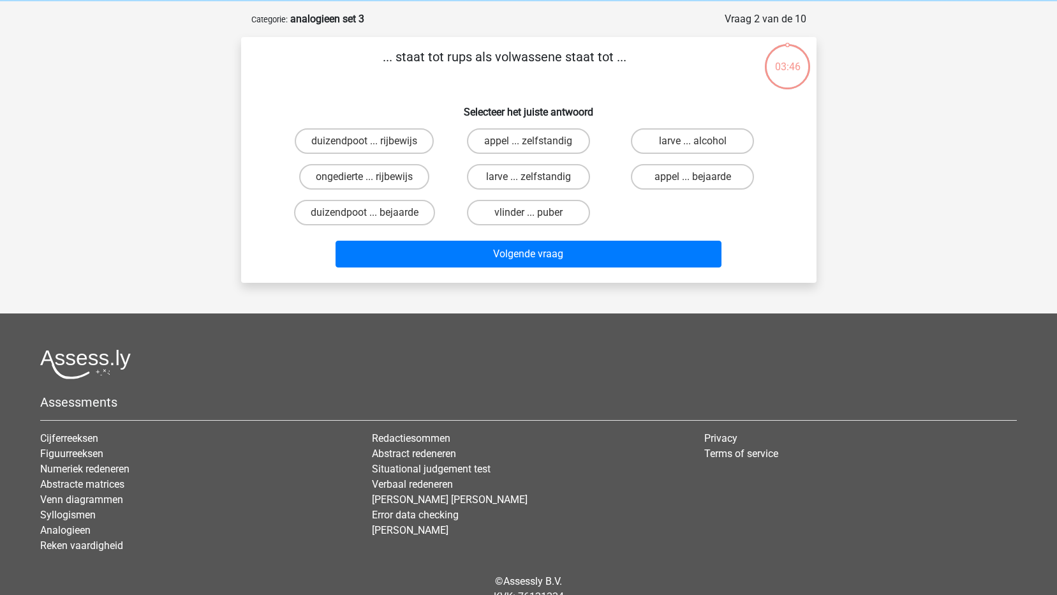
scroll to position [64, 0]
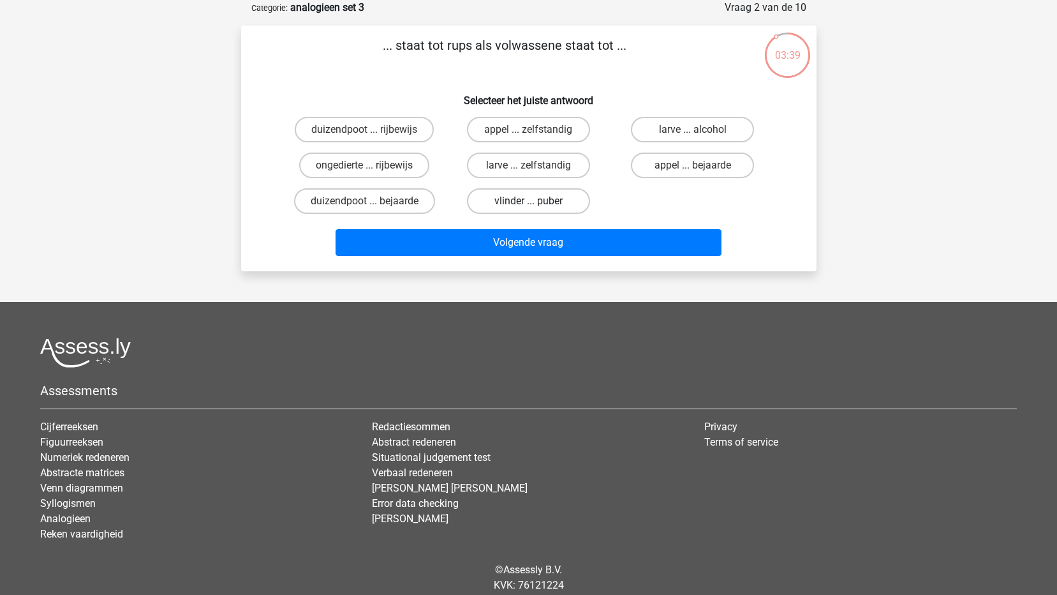
click at [533, 200] on label "vlinder ... puber" at bounding box center [528, 201] width 123 height 26
click at [533, 201] on input "vlinder ... puber" at bounding box center [532, 205] width 8 height 8
radio input "true"
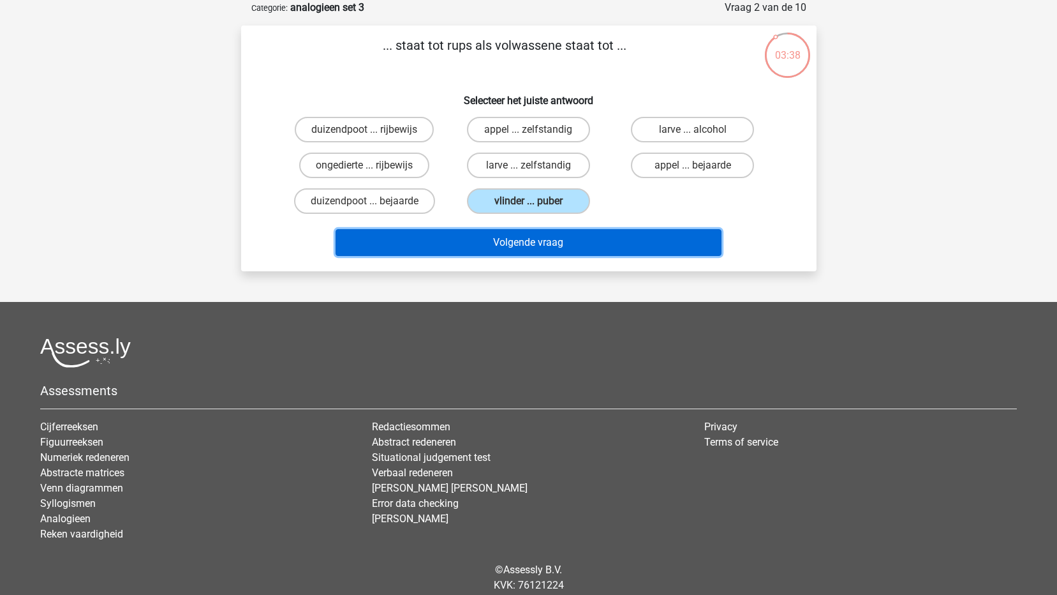
click at [535, 242] on button "Volgende vraag" at bounding box center [529, 242] width 386 height 27
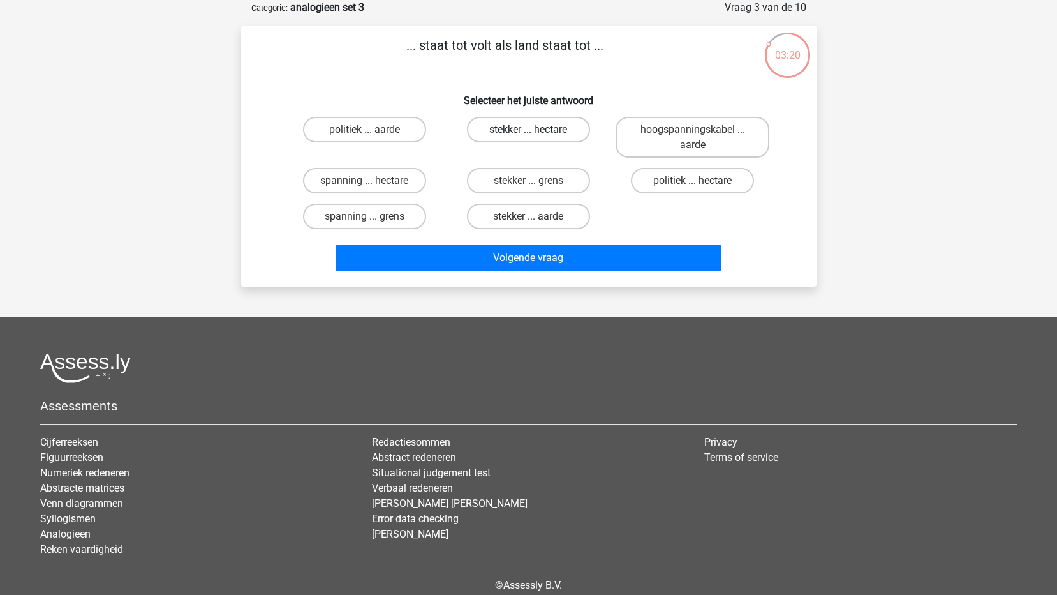
click at [520, 131] on label "stekker ... hectare" at bounding box center [528, 130] width 123 height 26
click at [528, 131] on input "stekker ... hectare" at bounding box center [532, 134] width 8 height 8
radio input "true"
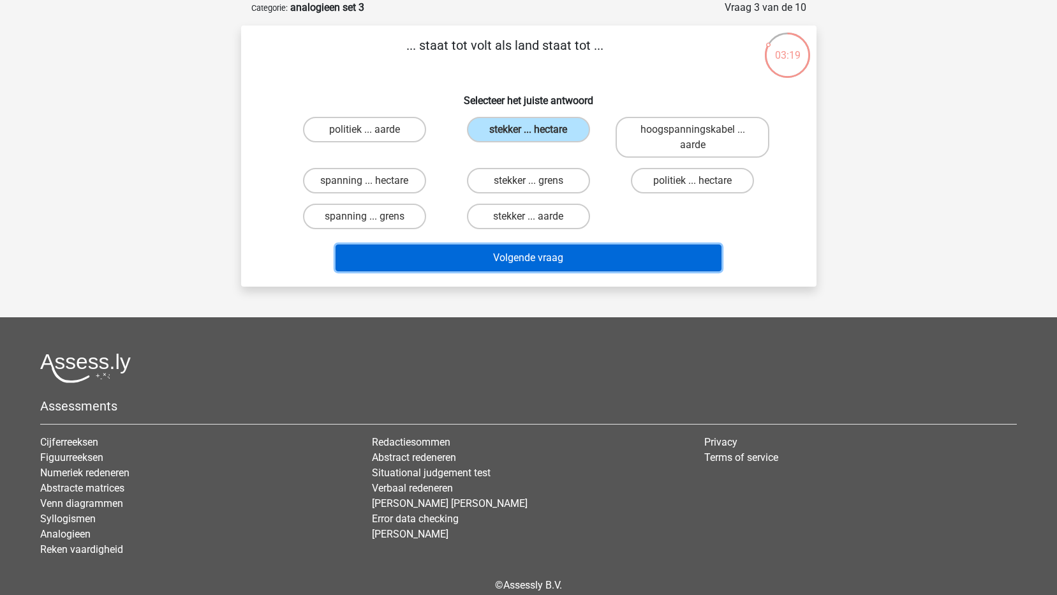
click at [522, 257] on button "Volgende vraag" at bounding box center [529, 257] width 386 height 27
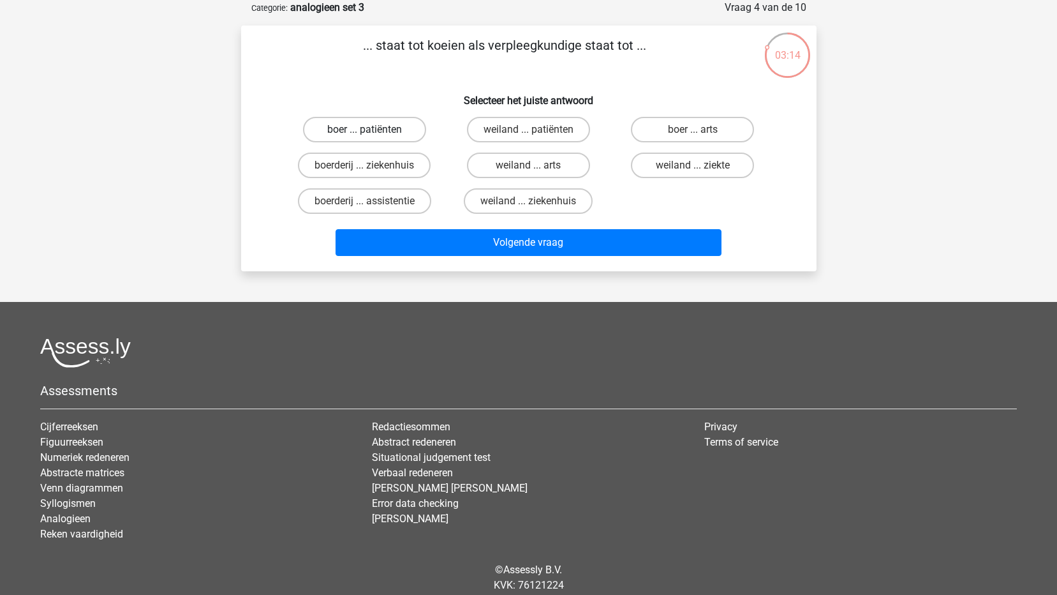
click at [381, 131] on label "boer ... patiënten" at bounding box center [364, 130] width 123 height 26
click at [373, 131] on input "boer ... patiënten" at bounding box center [368, 134] width 8 height 8
radio input "true"
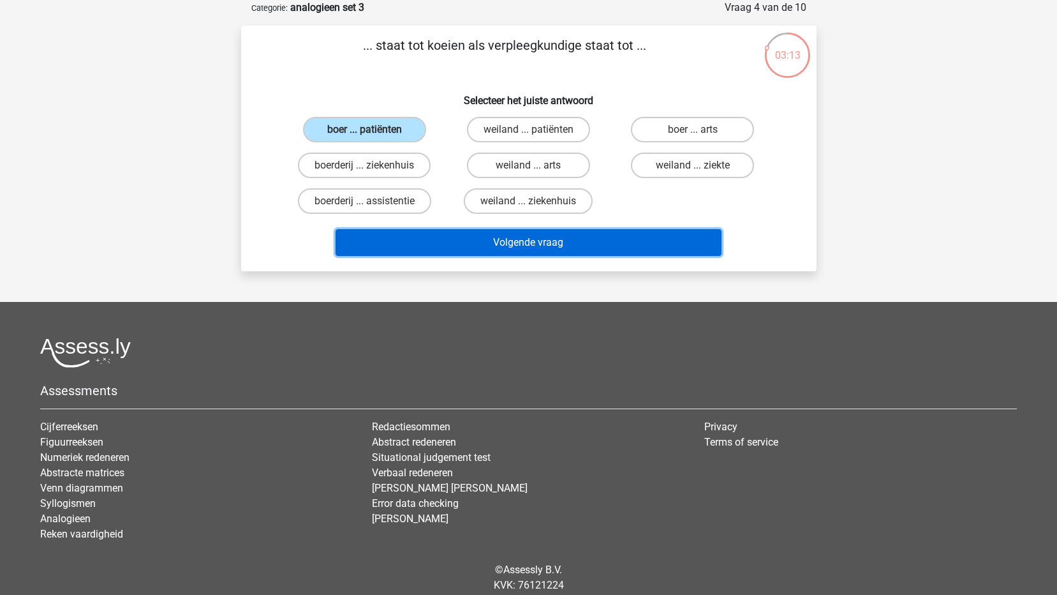
click at [539, 244] on button "Volgende vraag" at bounding box center [529, 242] width 386 height 27
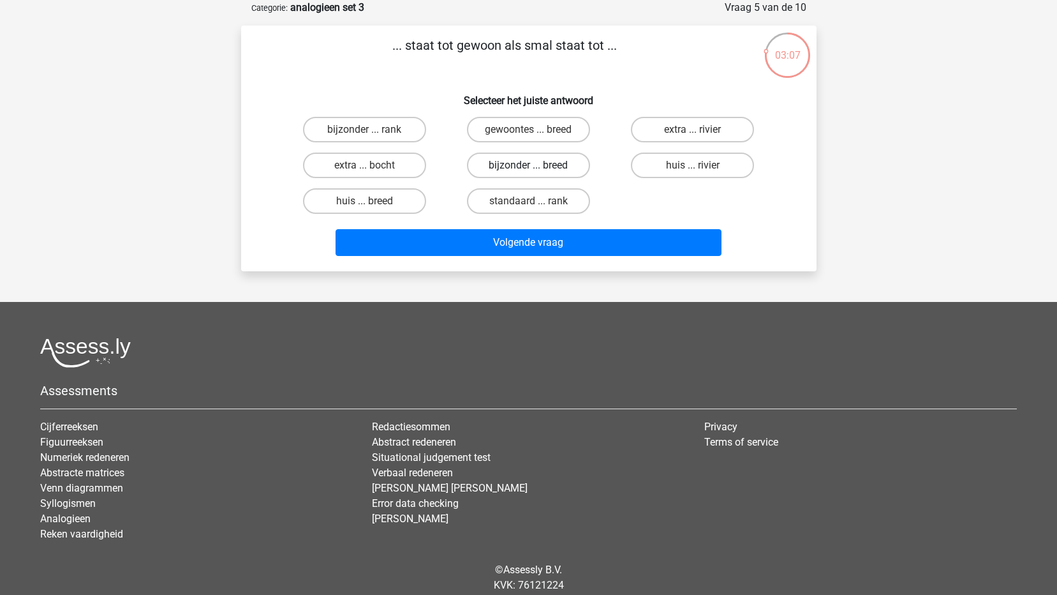
click at [532, 161] on label "bijzonder ... breed" at bounding box center [528, 166] width 123 height 26
click at [532, 165] on input "bijzonder ... breed" at bounding box center [532, 169] width 8 height 8
radio input "true"
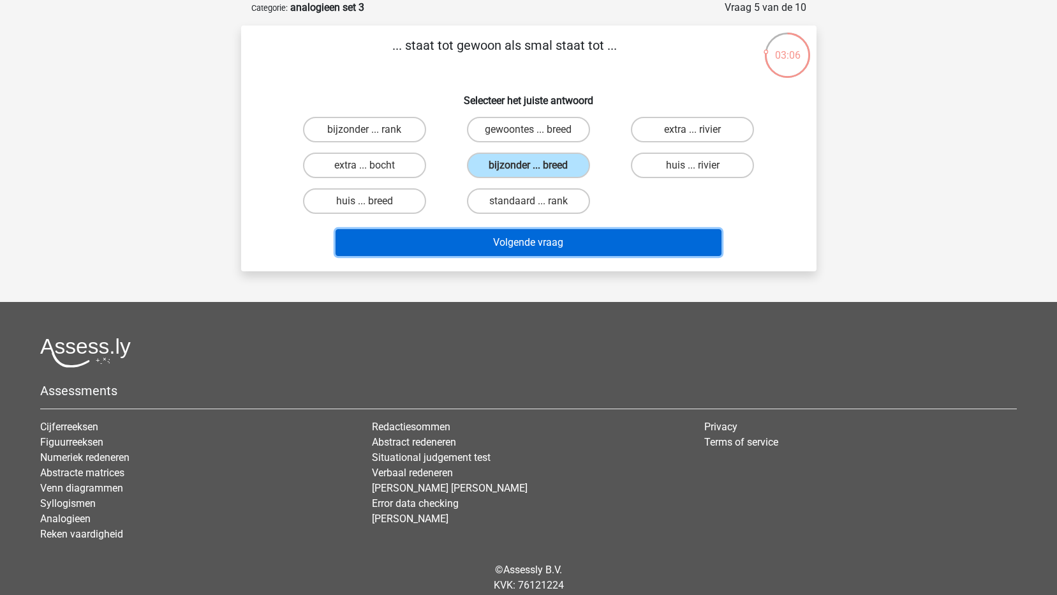
click at [537, 240] on button "Volgende vraag" at bounding box center [529, 242] width 386 height 27
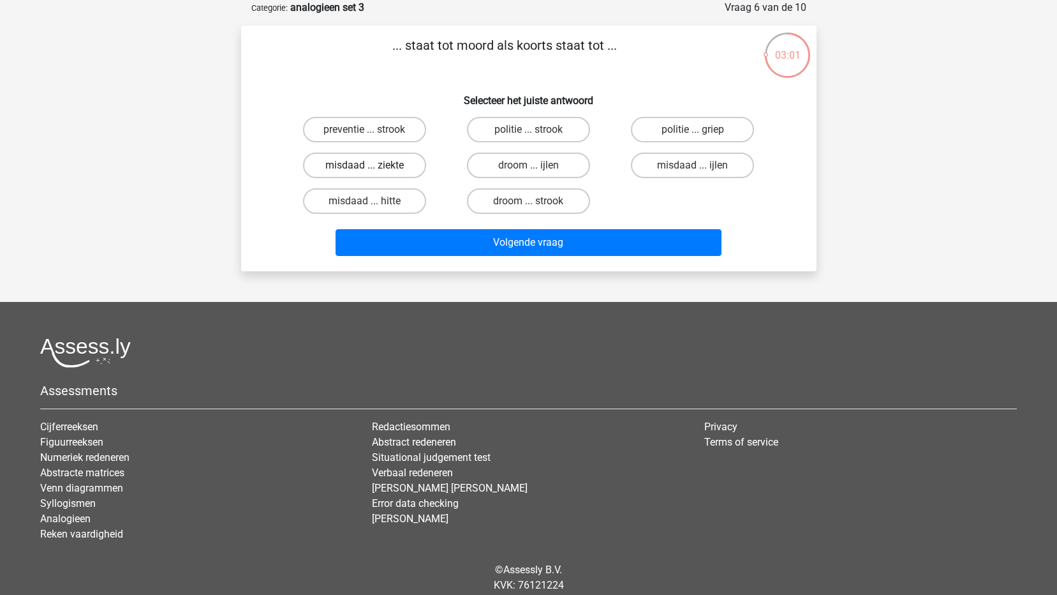
click at [387, 165] on label "misdaad ... ziekte" at bounding box center [364, 166] width 123 height 26
click at [373, 165] on input "misdaad ... ziekte" at bounding box center [368, 169] width 8 height 8
radio input "true"
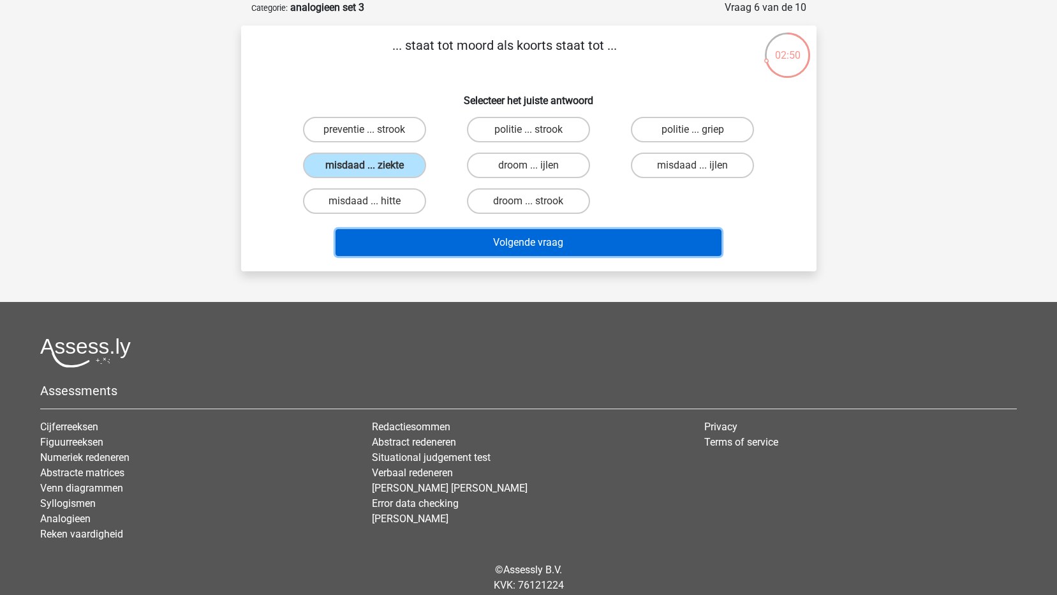
click at [535, 241] on button "Volgende vraag" at bounding box center [529, 242] width 386 height 27
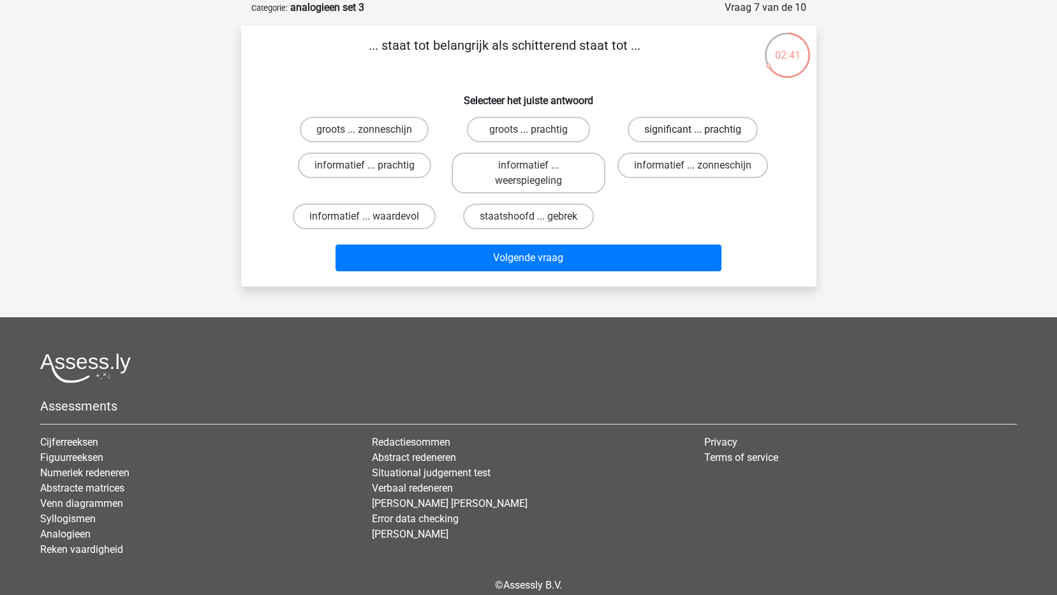
click at [679, 125] on label "significant ... prachtig" at bounding box center [693, 130] width 130 height 26
click at [693, 130] on input "significant ... prachtig" at bounding box center [697, 134] width 8 height 8
radio input "true"
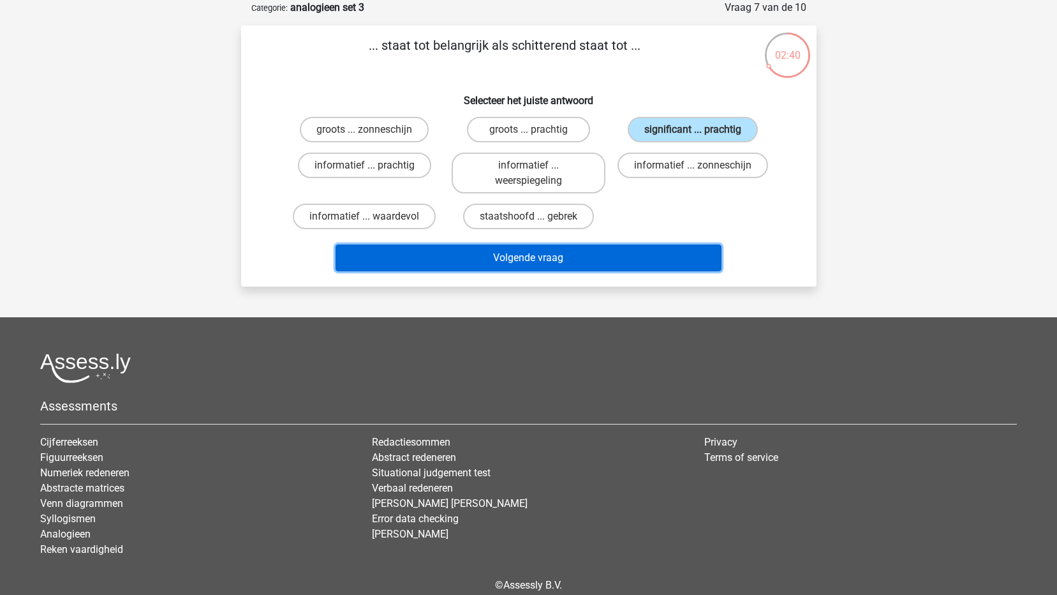
click at [581, 256] on button "Volgende vraag" at bounding box center [529, 257] width 386 height 27
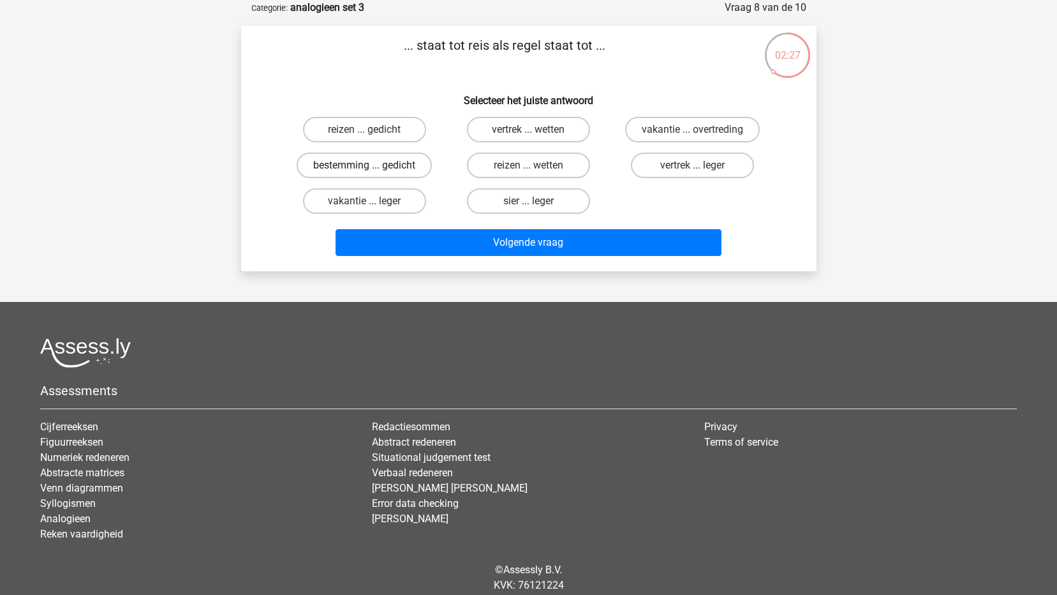
click at [394, 160] on label "bestemming ... gedicht" at bounding box center [364, 166] width 135 height 26
click at [373, 165] on input "bestemming ... gedicht" at bounding box center [368, 169] width 8 height 8
radio input "true"
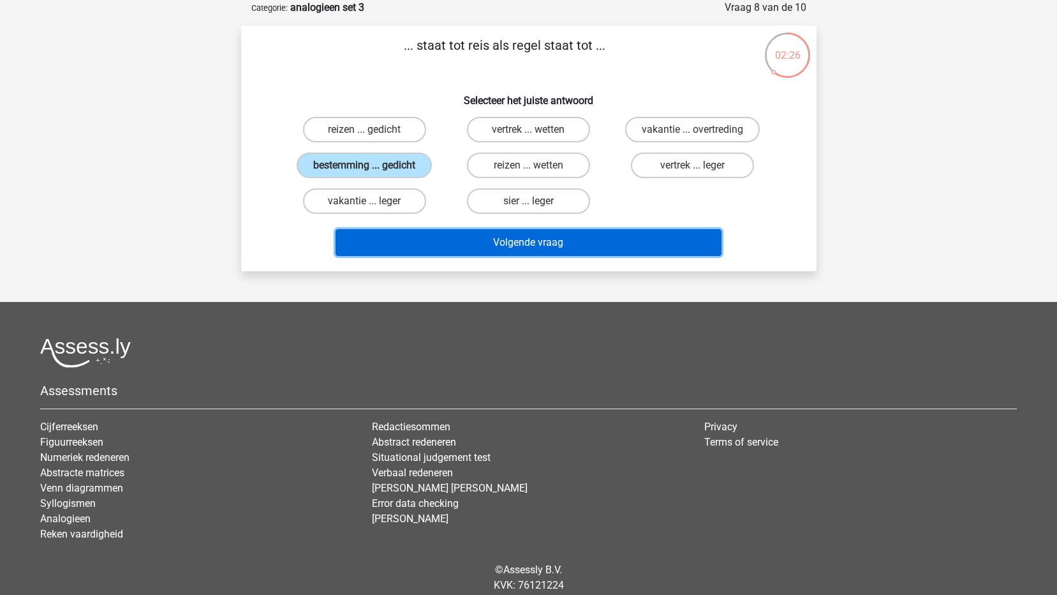
click at [520, 241] on button "Volgende vraag" at bounding box center [529, 242] width 386 height 27
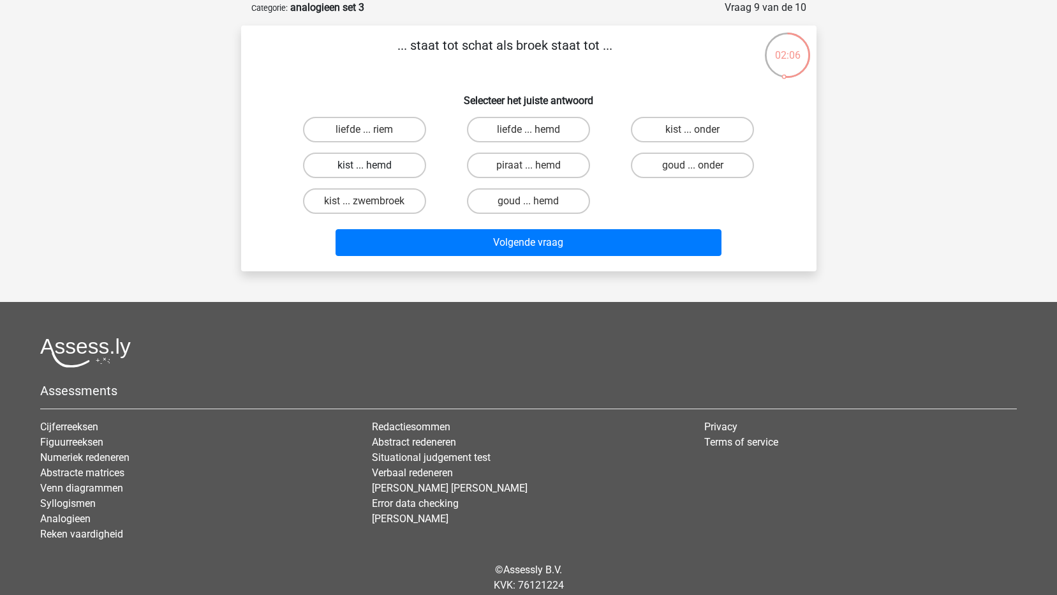
click at [390, 163] on label "kist ... hemd" at bounding box center [364, 166] width 123 height 26
click at [373, 165] on input "kist ... hemd" at bounding box center [368, 169] width 8 height 8
radio input "true"
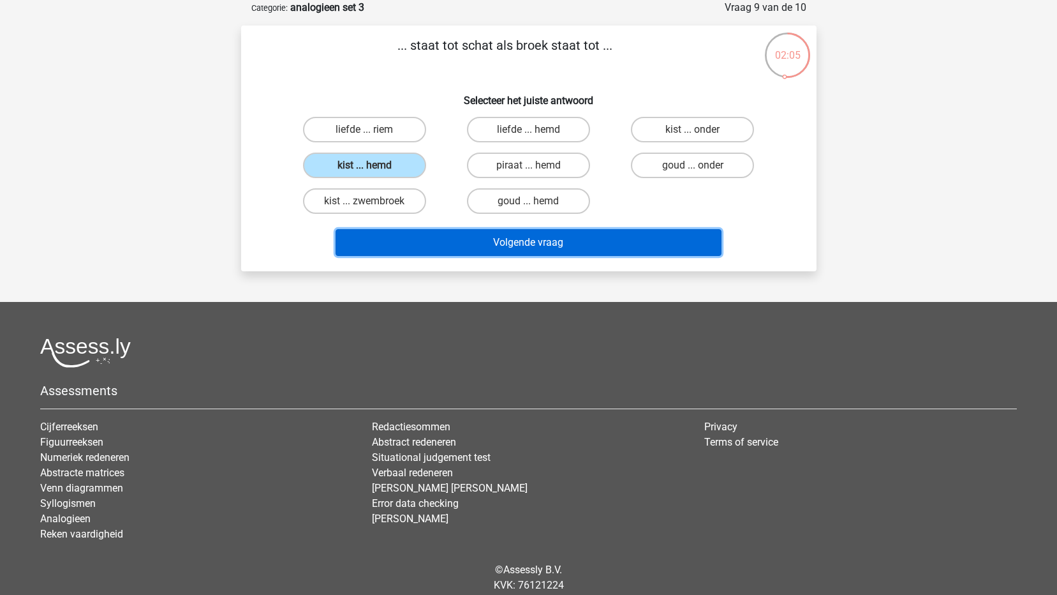
click at [526, 244] on button "Volgende vraag" at bounding box center [529, 242] width 386 height 27
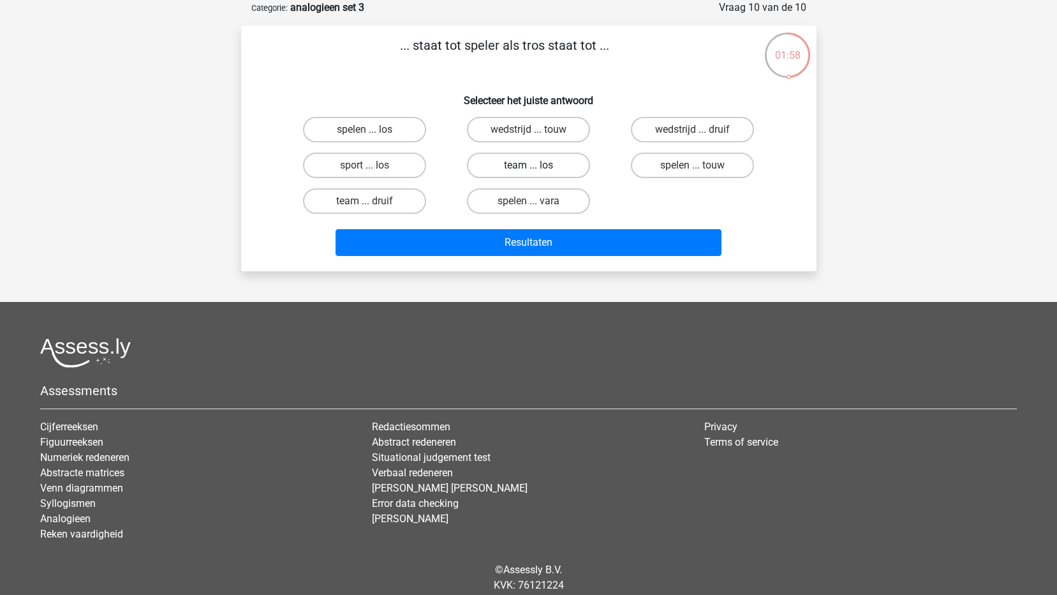
click at [523, 161] on label "team ... los" at bounding box center [528, 166] width 123 height 26
click at [528, 165] on input "team ... los" at bounding box center [532, 169] width 8 height 8
radio input "true"
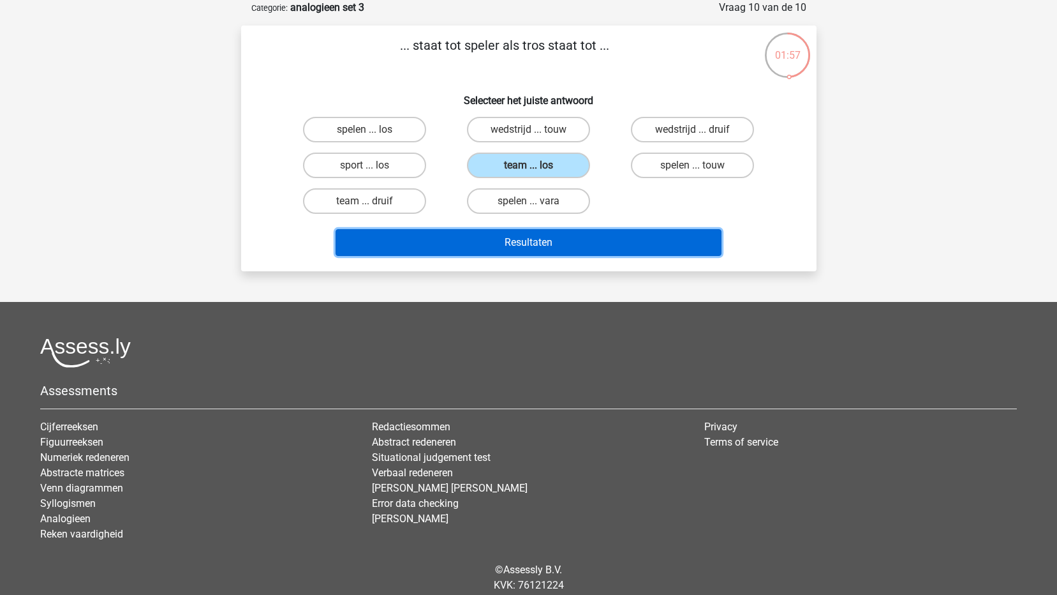
click at [526, 244] on button "Resultaten" at bounding box center [529, 242] width 386 height 27
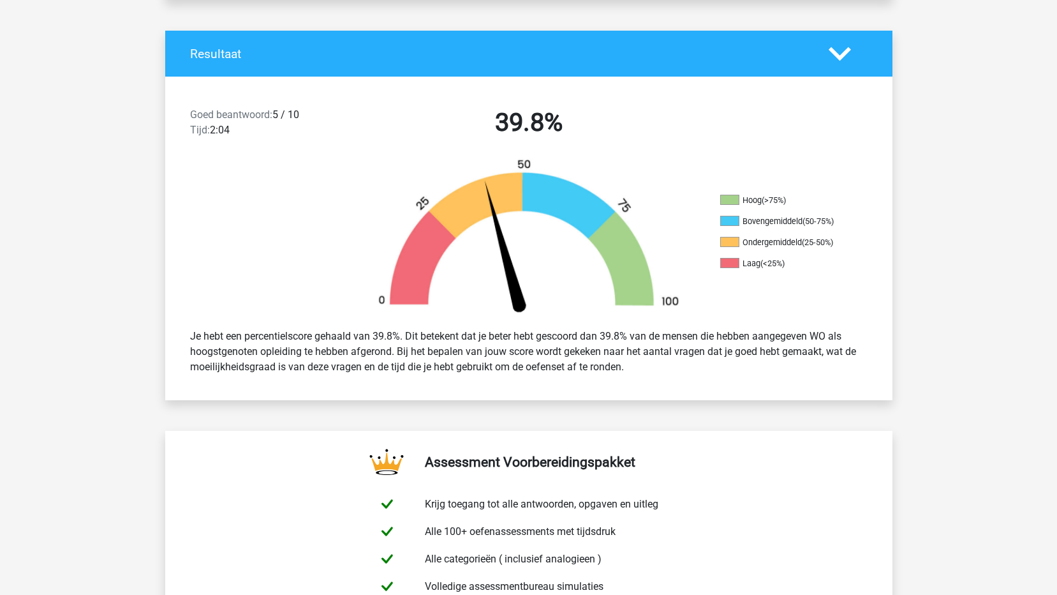
scroll to position [128, 0]
